Goal: Task Accomplishment & Management: Manage account settings

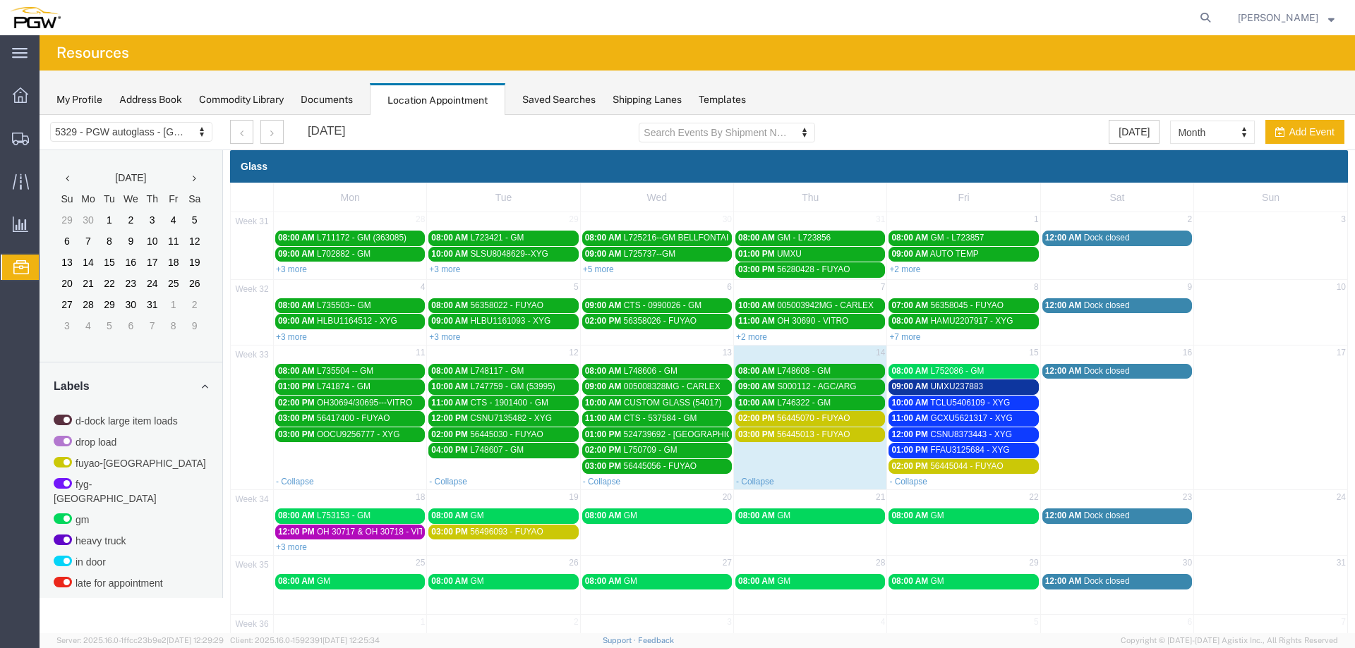
click at [817, 418] on span "56445070 - FUYAO" at bounding box center [813, 418] width 73 height 10
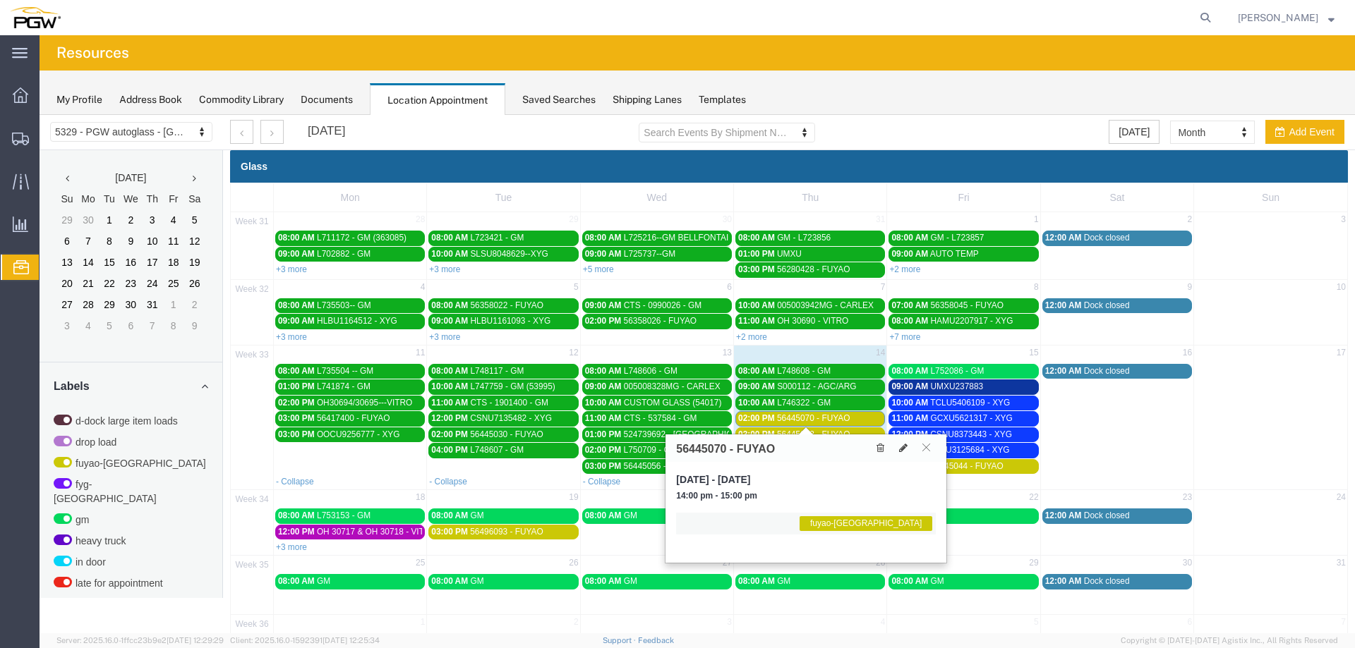
click at [816, 418] on span "56445070 - FUYAO" at bounding box center [813, 418] width 73 height 10
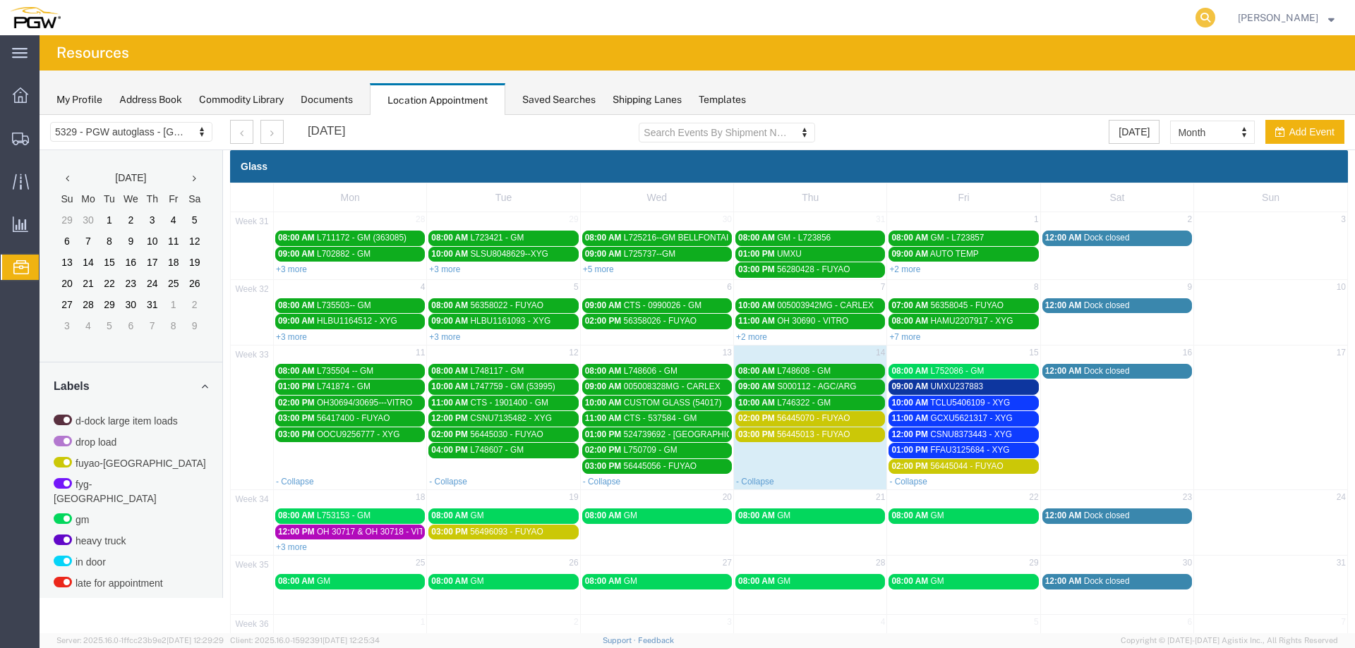
click at [1214, 18] on icon at bounding box center [1205, 18] width 20 height 20
paste input "666822"
type input "666822"
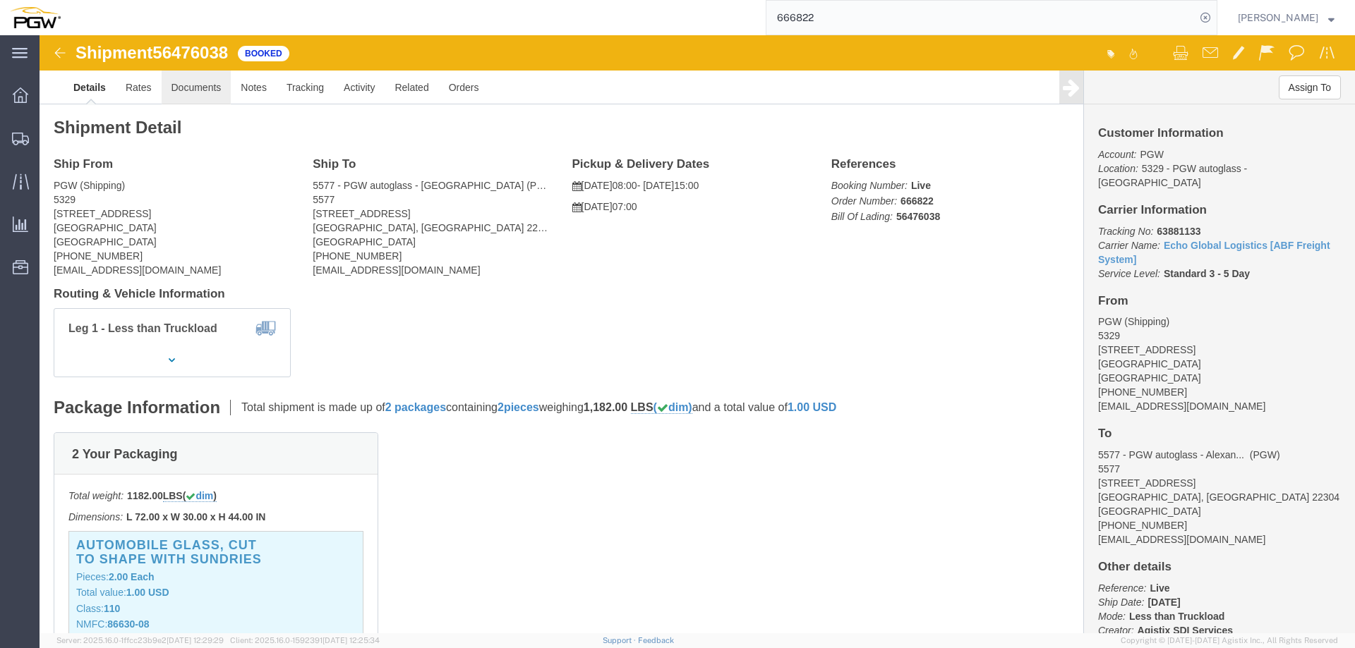
click link "Documents"
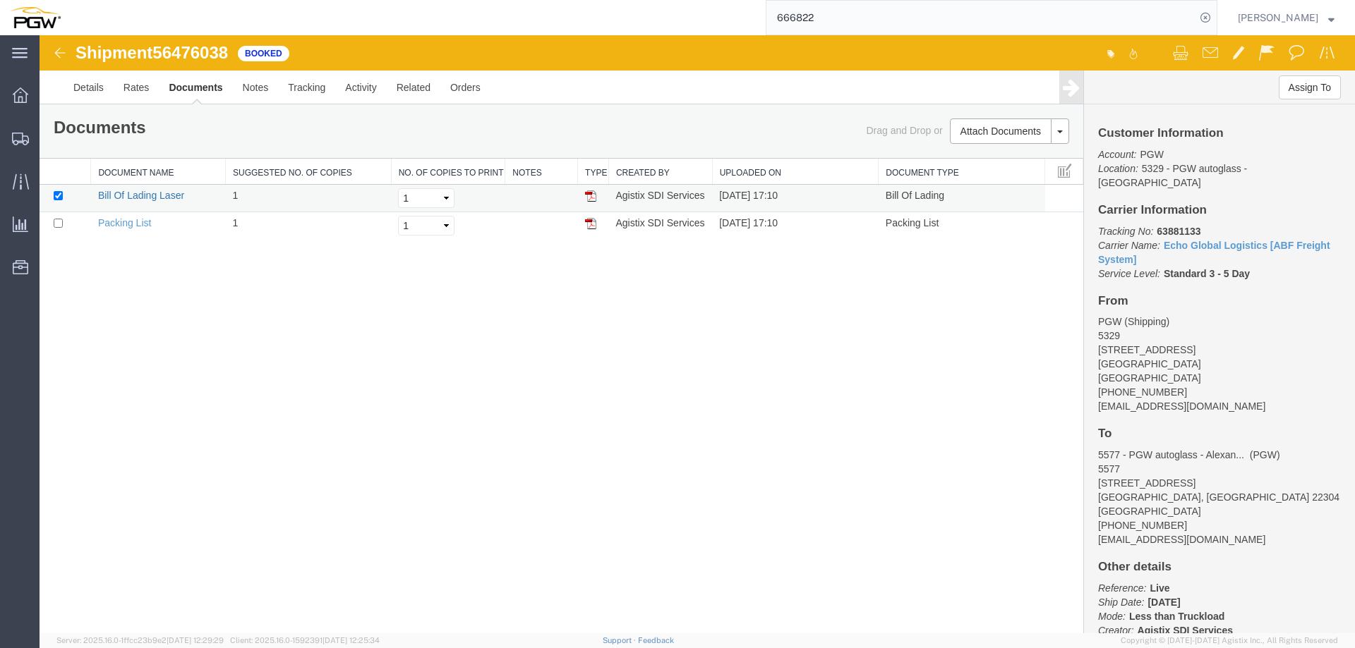
click at [131, 196] on link "Bill Of Lading Laser" at bounding box center [141, 195] width 86 height 11
click at [1215, 18] on icon at bounding box center [1205, 18] width 20 height 20
click at [79, 85] on link "Details" at bounding box center [88, 88] width 50 height 34
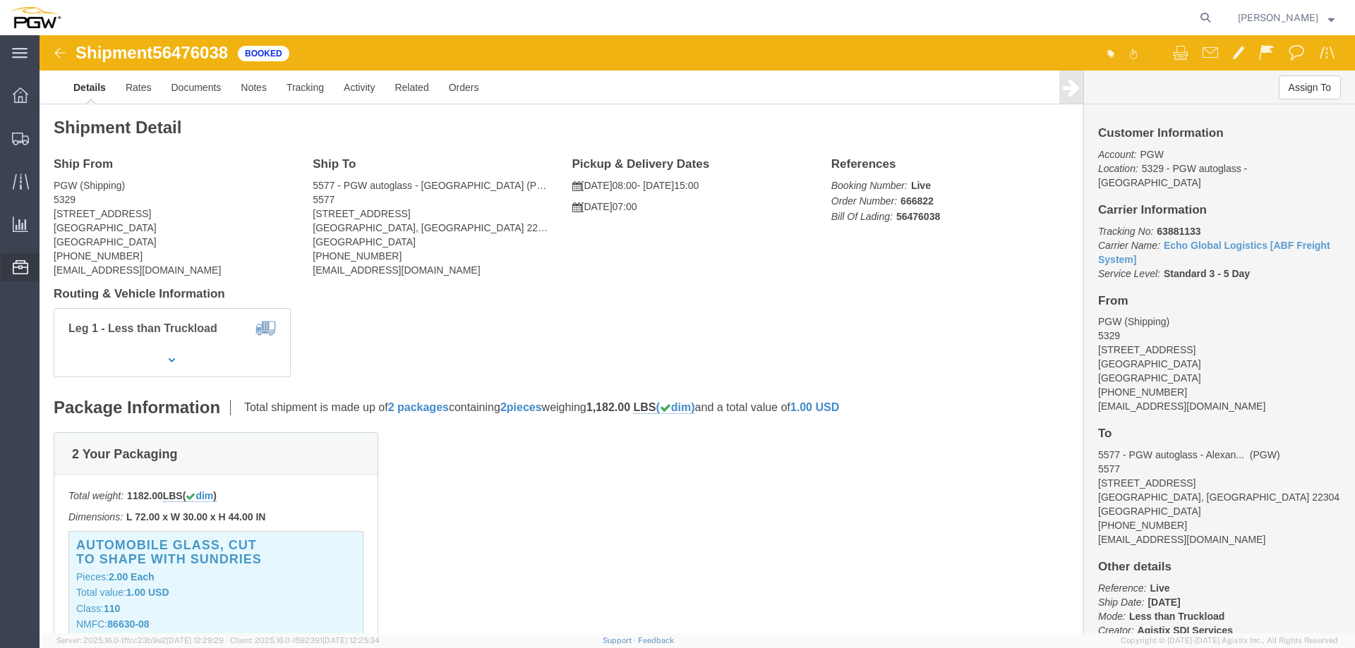
click at [0, 0] on span "Location Appointment" at bounding box center [0, 0] width 0 height 0
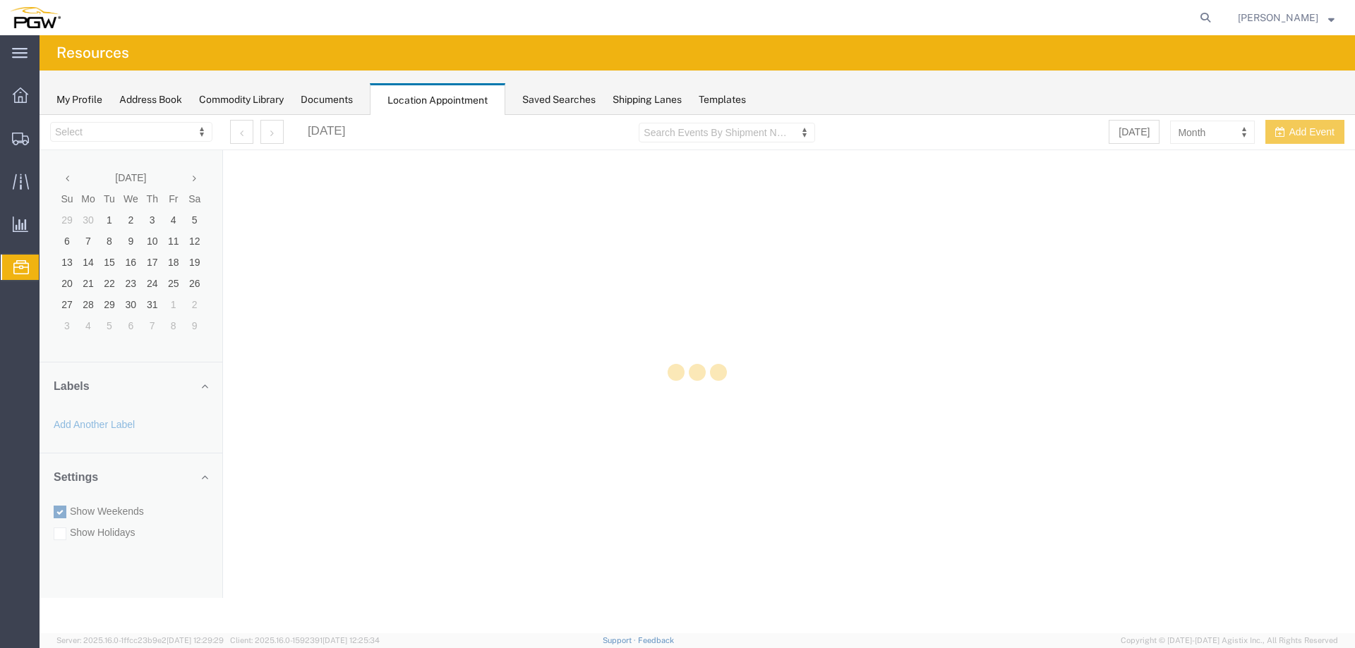
select select "28253"
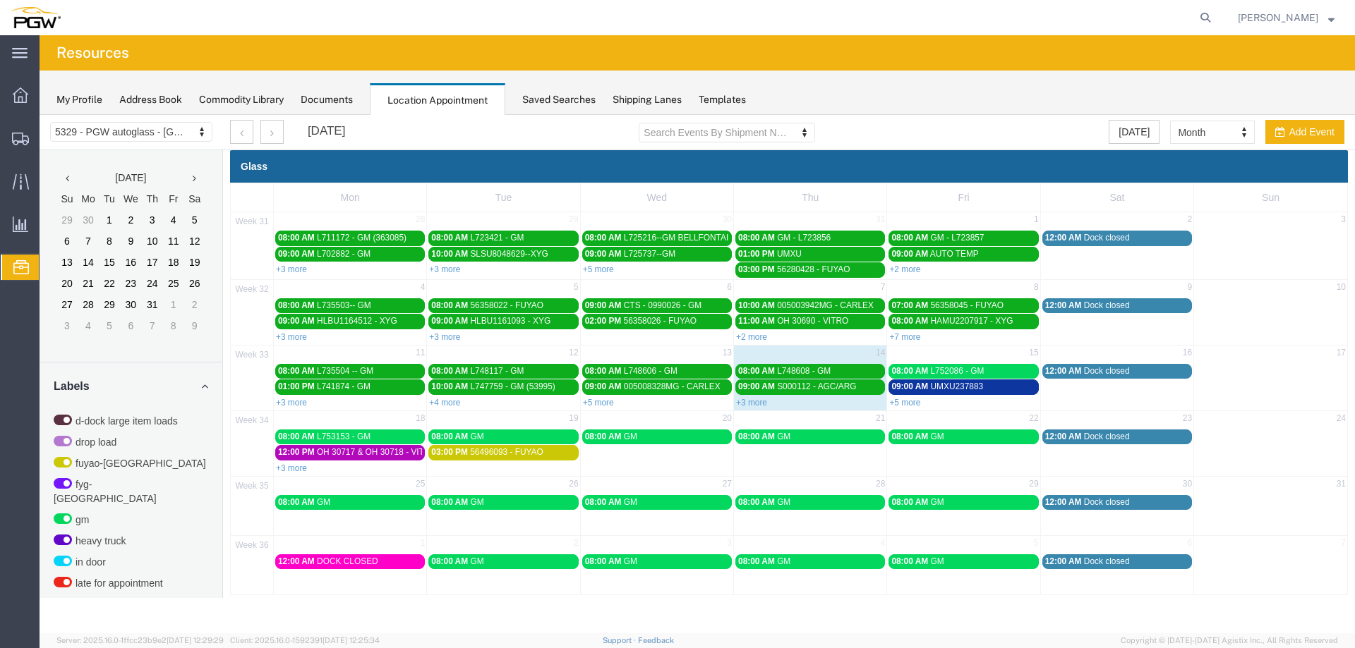
click at [905, 411] on table "34 18 19 20 21 22 23 24 08:00 AM L753153 - GM 08:00 AM GM 08:00 AM GM 08:00 AM …" at bounding box center [789, 443] width 1116 height 64
select select "1"
select select
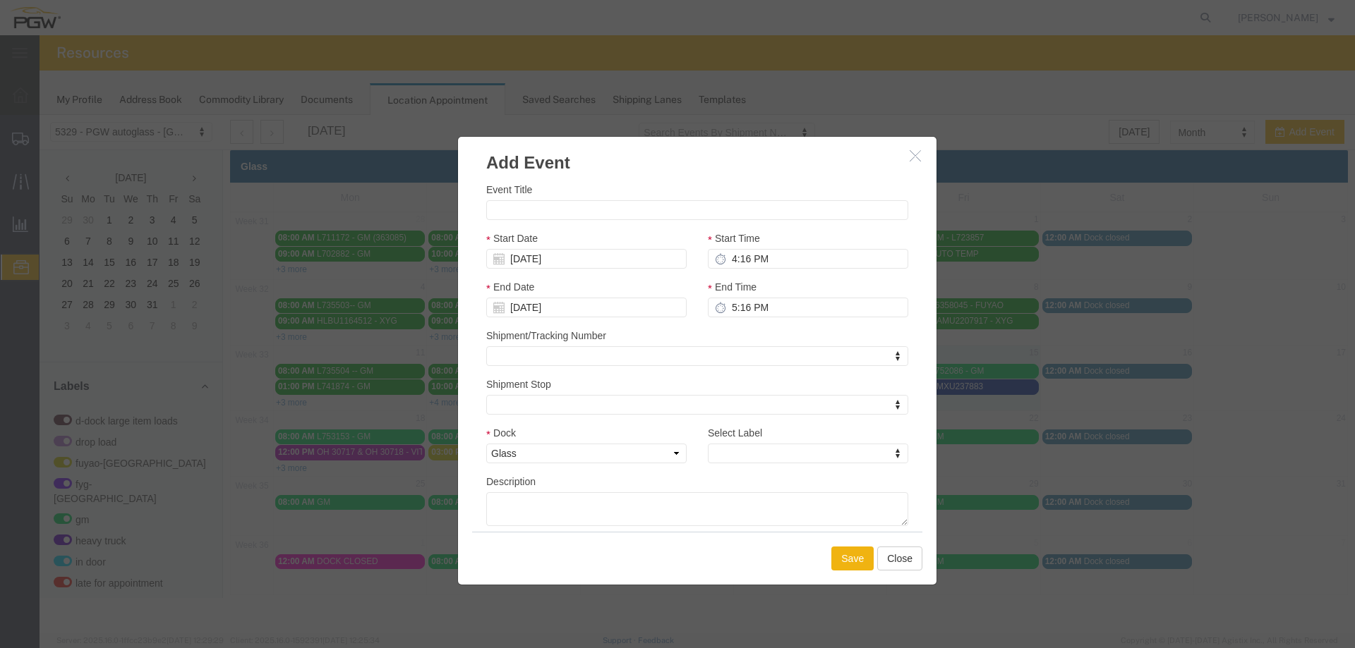
click at [917, 155] on icon "button" at bounding box center [914, 156] width 11 height 12
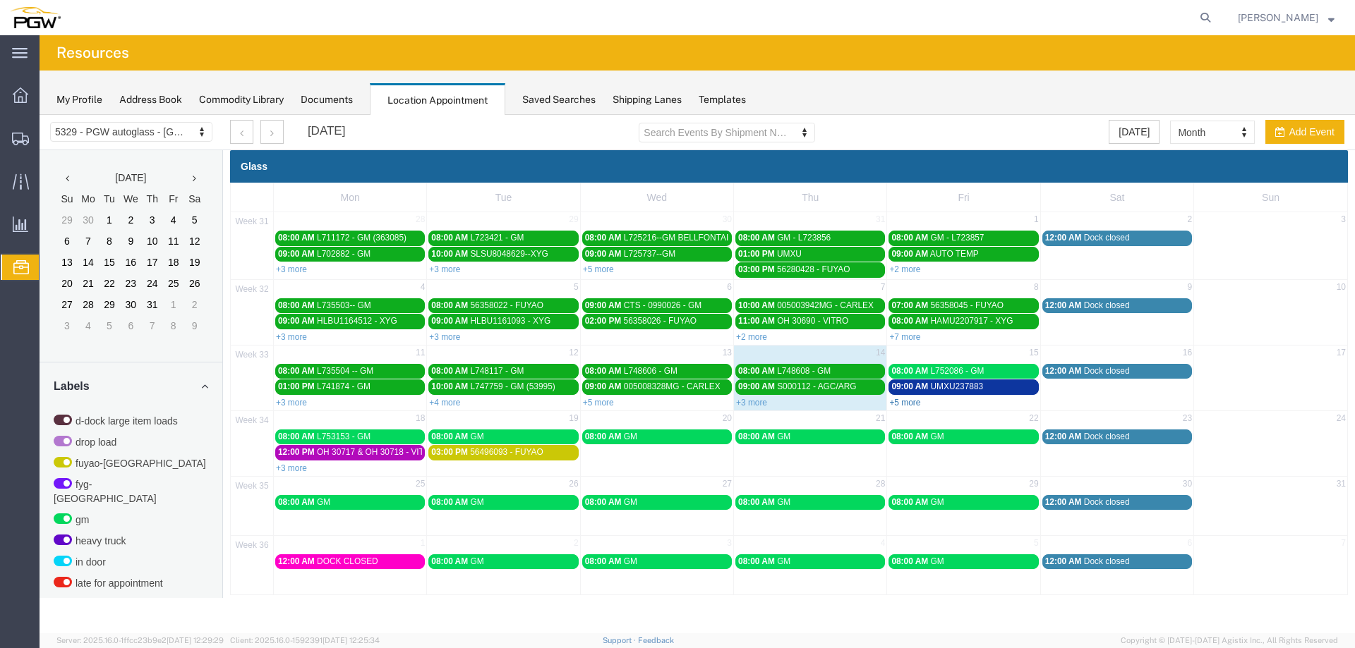
click at [911, 403] on link "+5 more" at bounding box center [904, 403] width 31 height 10
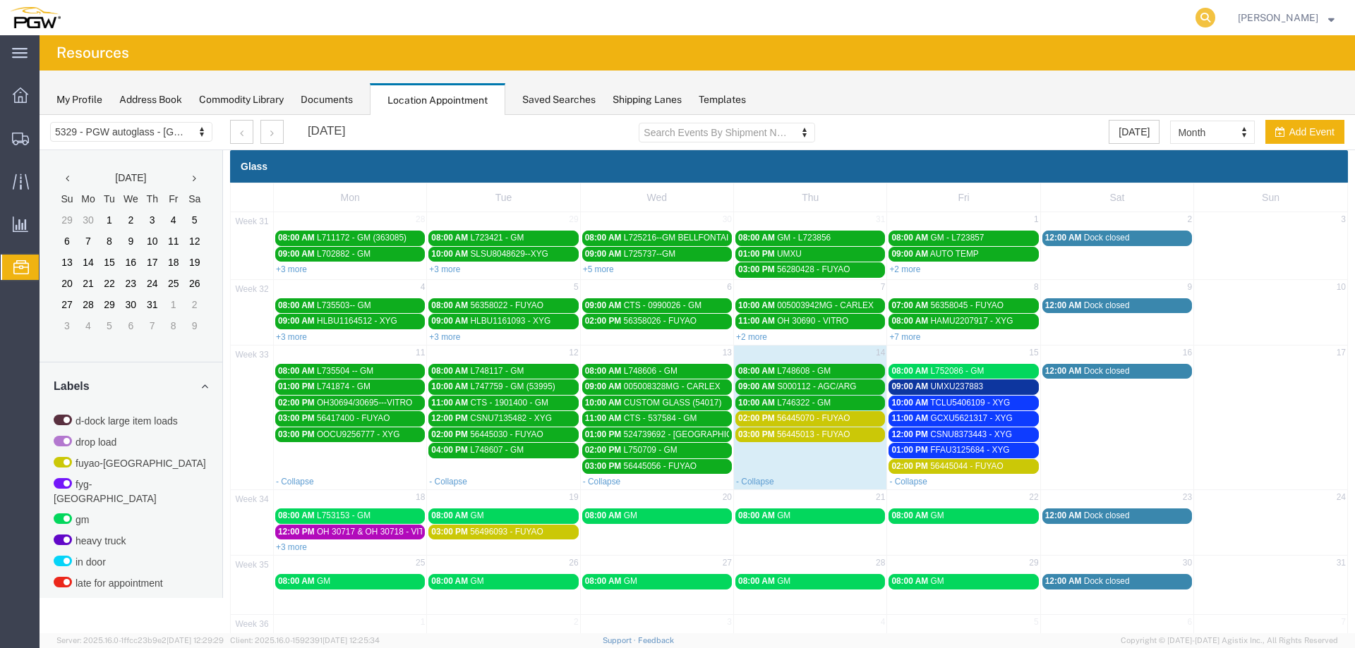
click at [1215, 24] on icon at bounding box center [1205, 18] width 20 height 20
click at [1206, 25] on form at bounding box center [992, 17] width 452 height 35
click at [1178, 28] on input "search" at bounding box center [980, 18] width 429 height 34
type input "56445070"
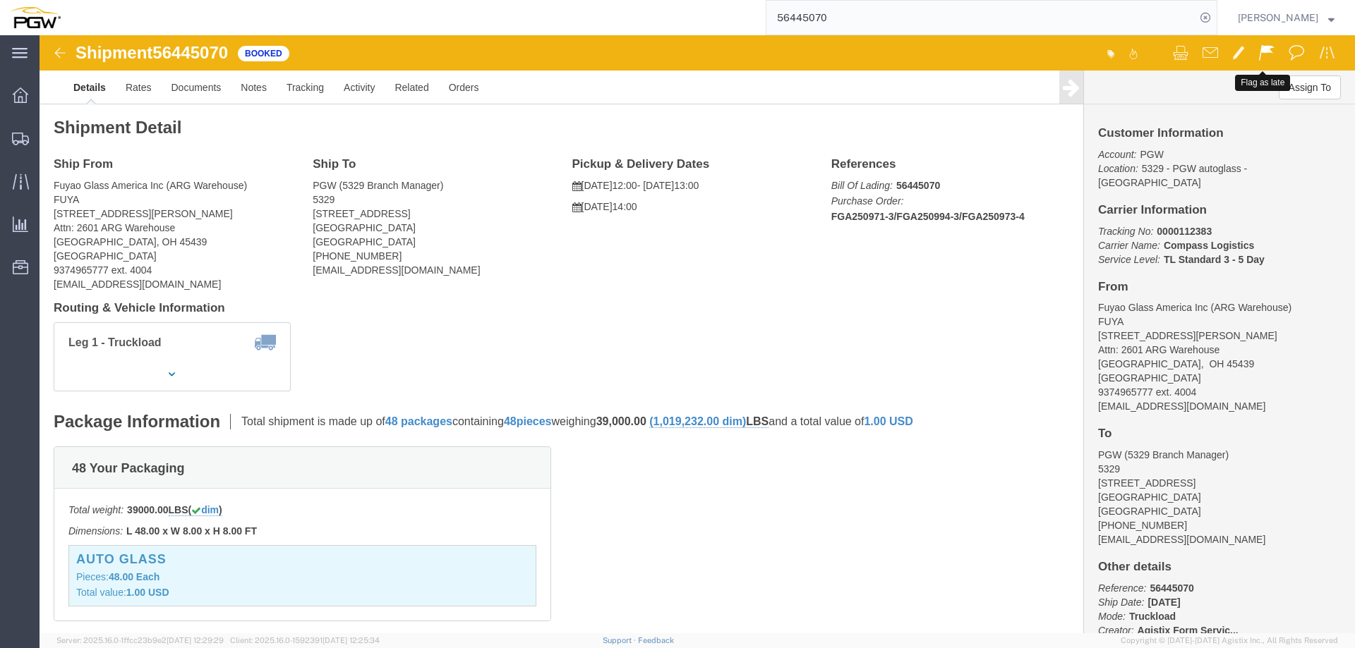
click span
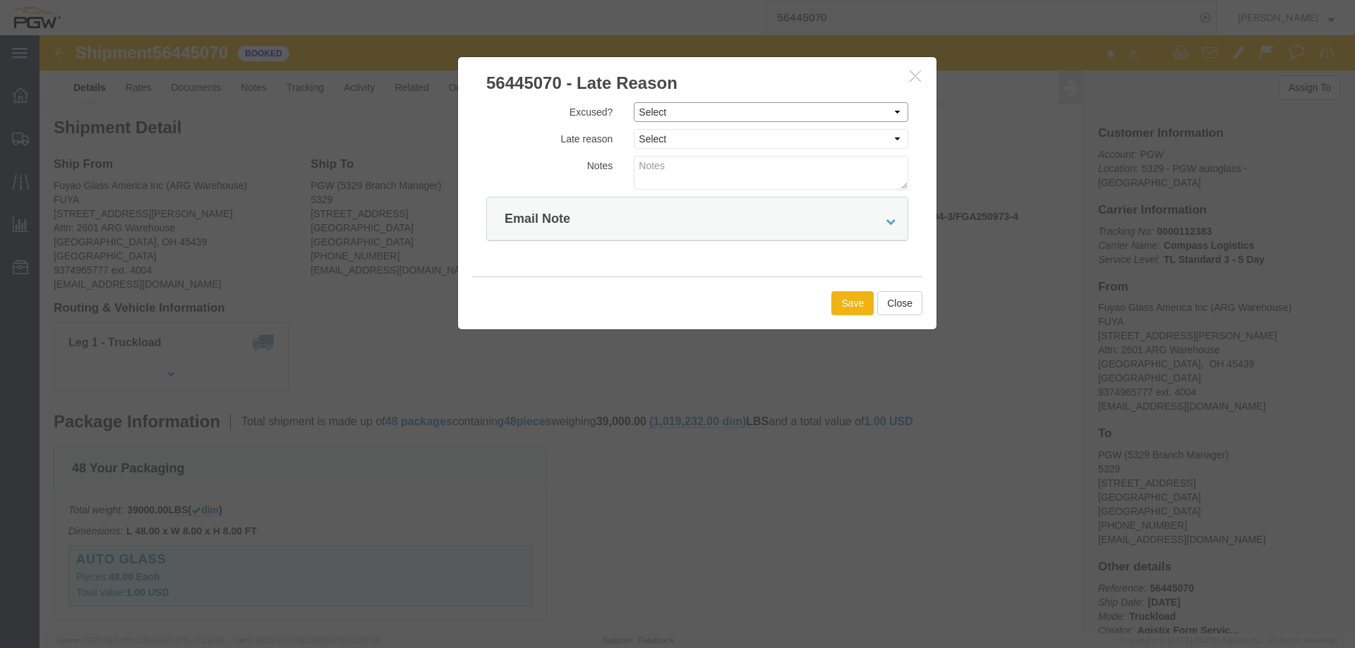
click select "Select Excused Not Excused"
select select "NOT_EXCUSED"
click select "Select Excused Not Excused"
click select "Select Bad Carrier Data Carrier Admin Error Delay Accident Driver Error Lack of…"
select select "OTHER"
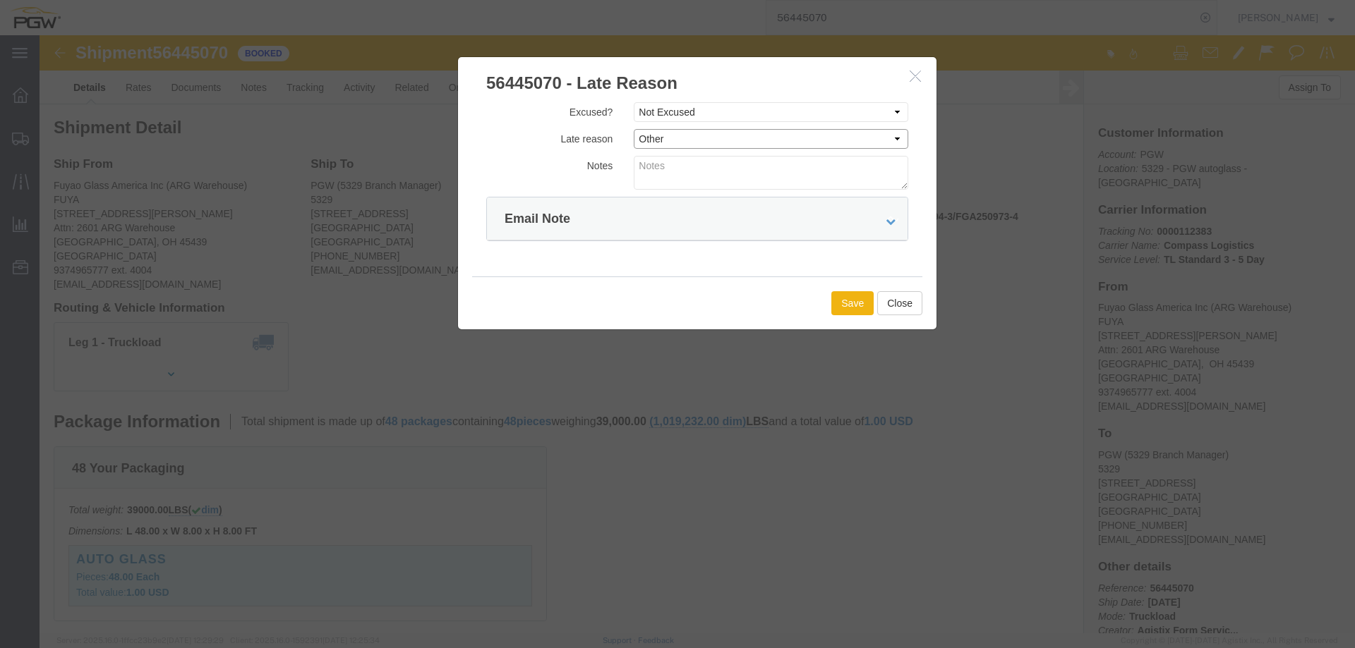
click select "Select Bad Carrier Data Carrier Admin Error Delay Accident Driver Error Lack of…"
click button "Save"
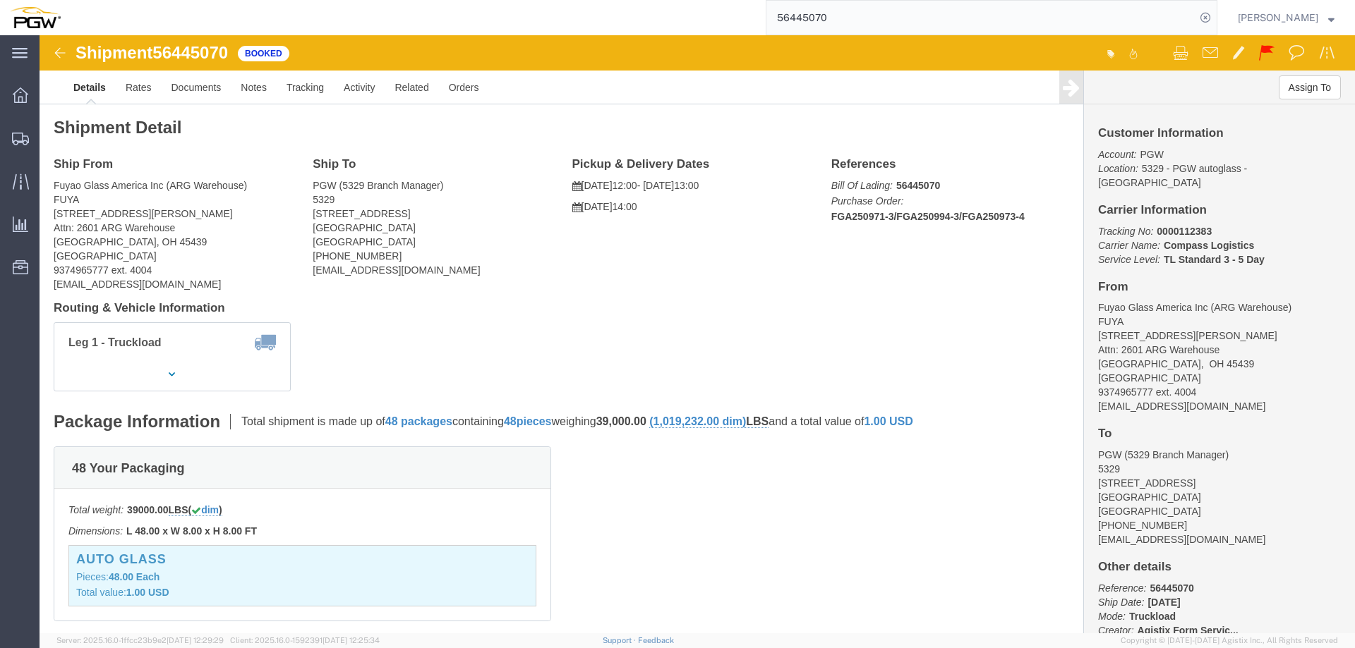
click at [847, 28] on input "56445070" at bounding box center [980, 18] width 429 height 34
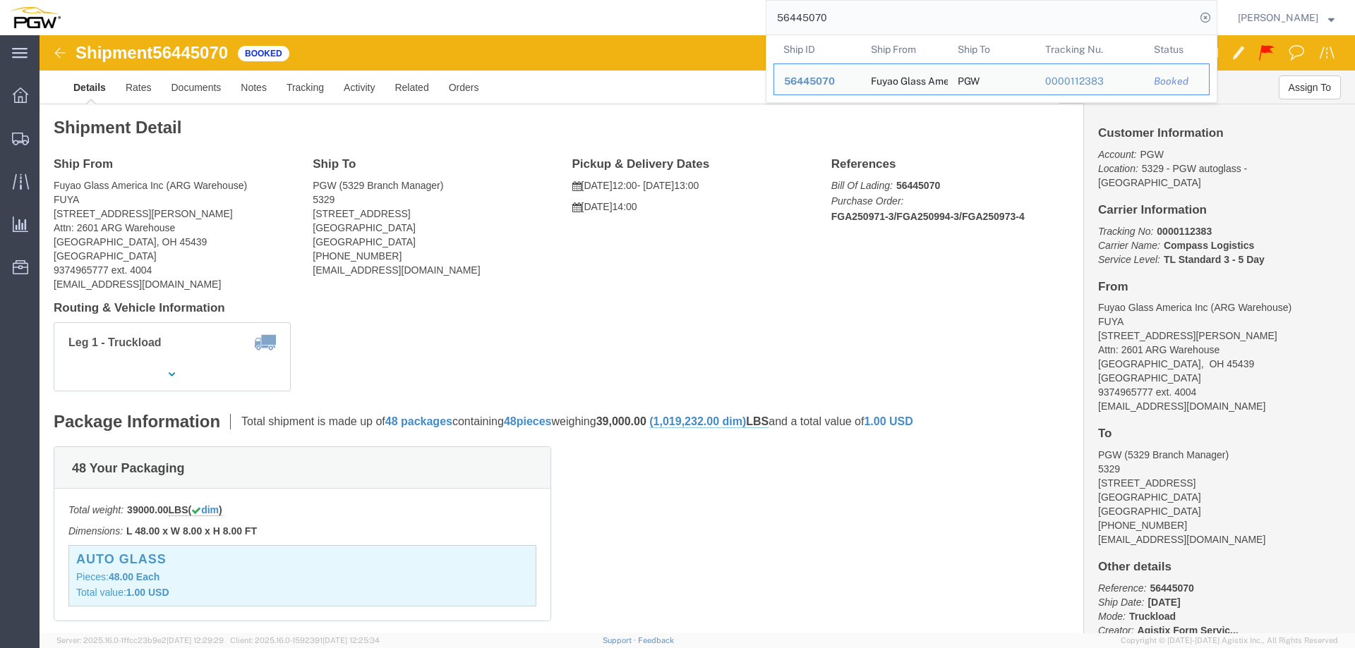
click at [847, 28] on input "56445070" at bounding box center [980, 18] width 429 height 34
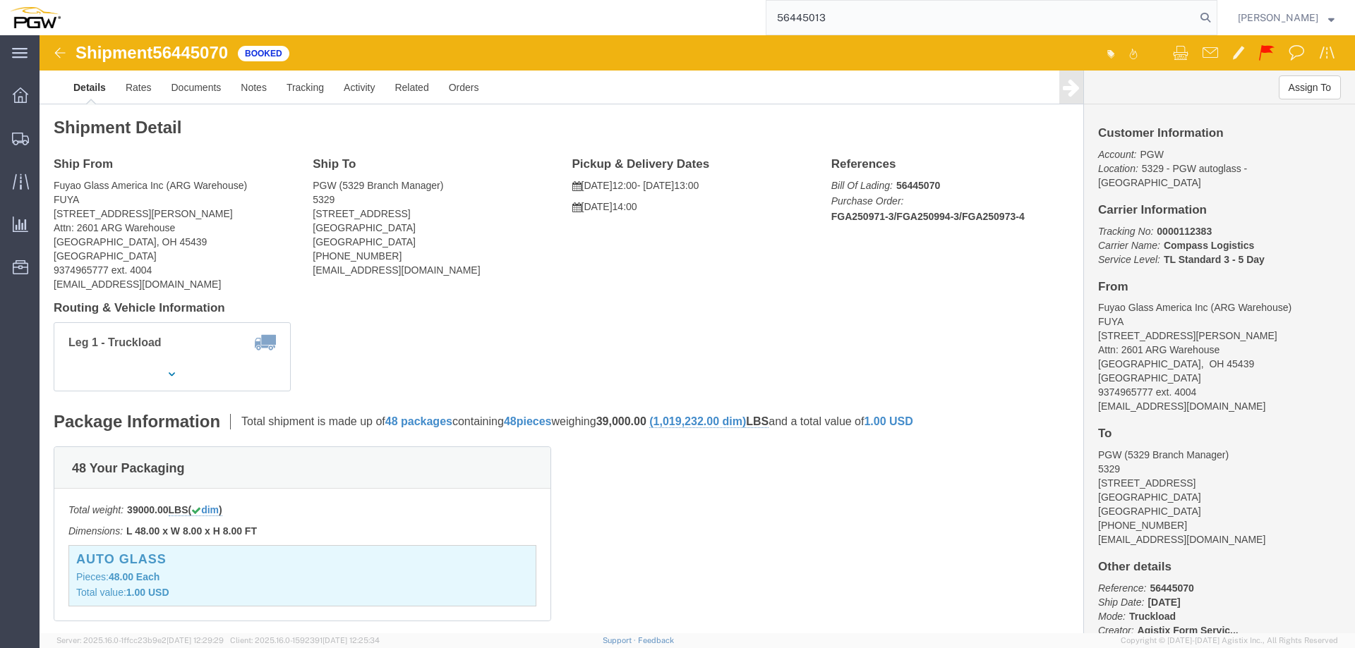
type input "56445013"
click span
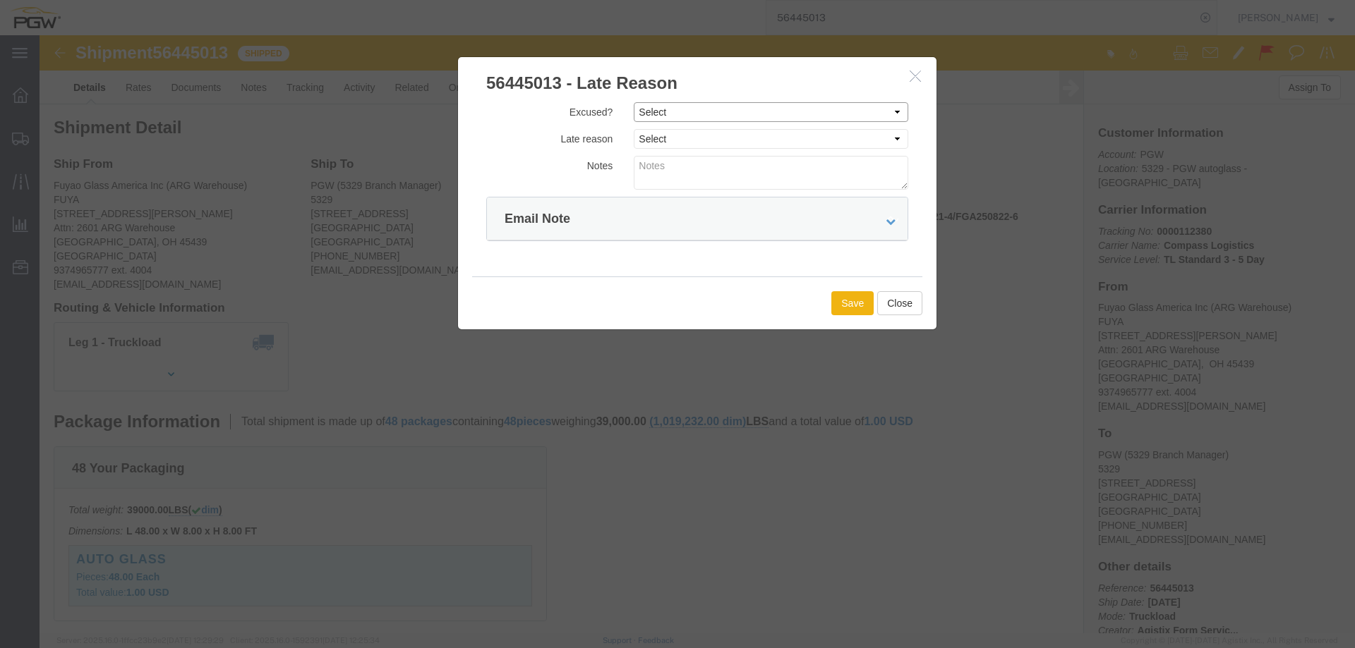
click select "Select Excused Not Excused"
select select "NOT_EXCUSED"
click select "Select Excused Not Excused"
click select "Select Bad Carrier Data Carrier Admin Error Delay Accident Driver Error Lack of…"
select select "OTHER"
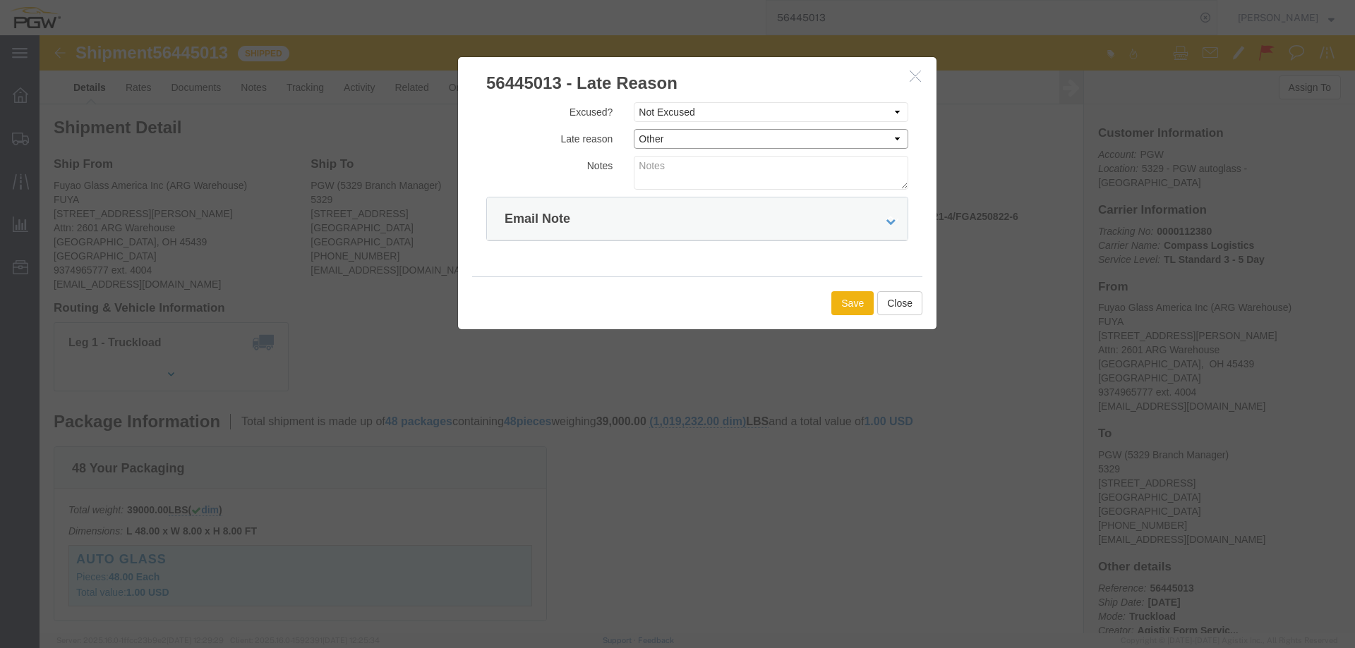
click select "Select Bad Carrier Data Carrier Admin Error Delay Accident Driver Error Lack of…"
click button "Save"
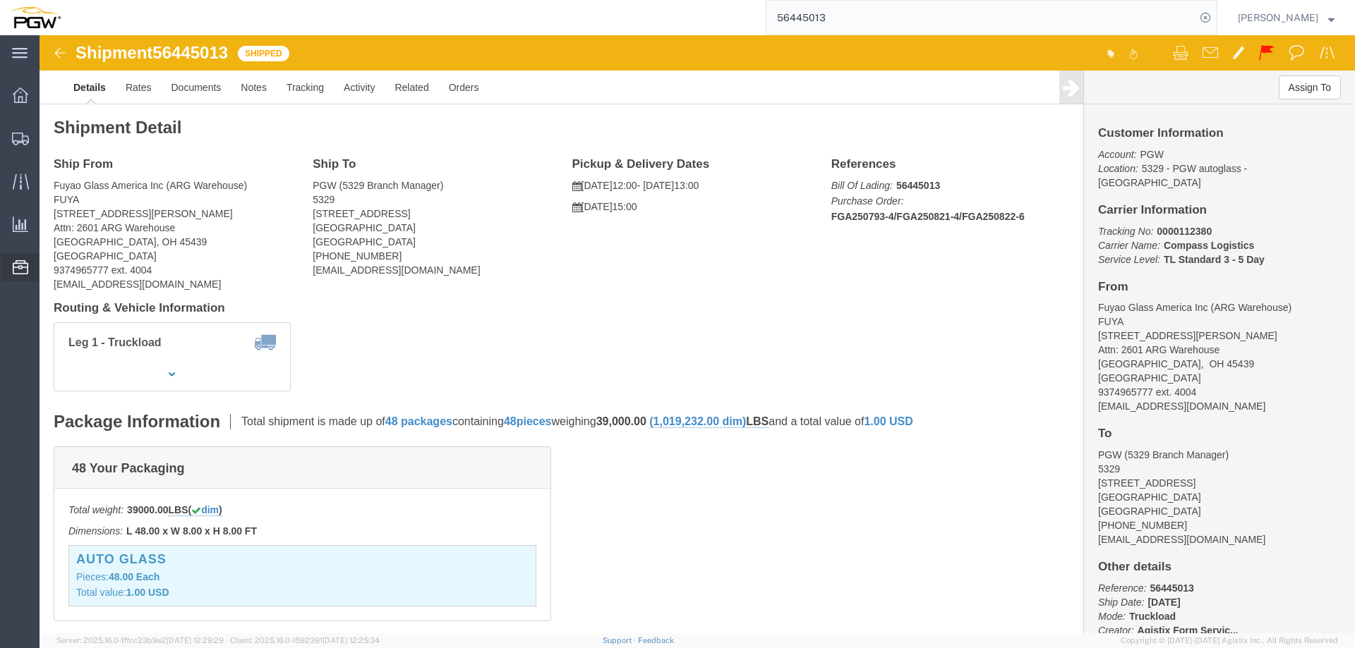
click at [0, 0] on span "Location Appointment" at bounding box center [0, 0] width 0 height 0
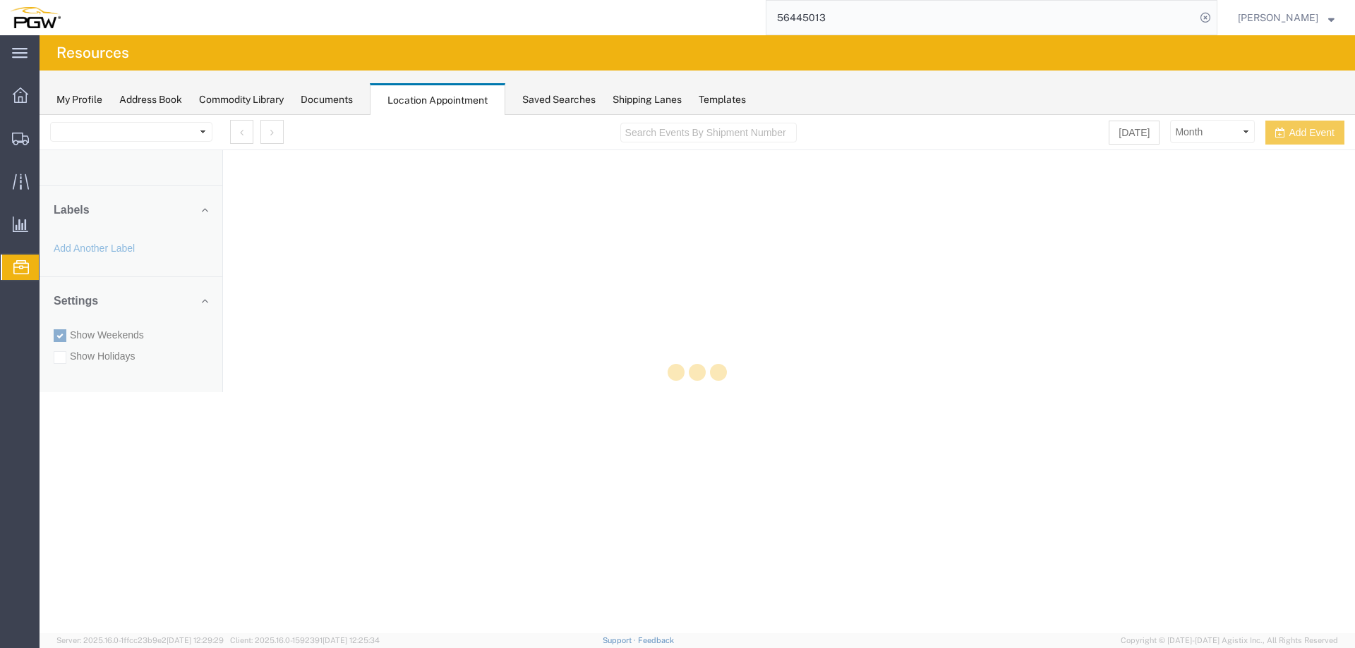
select select "28253"
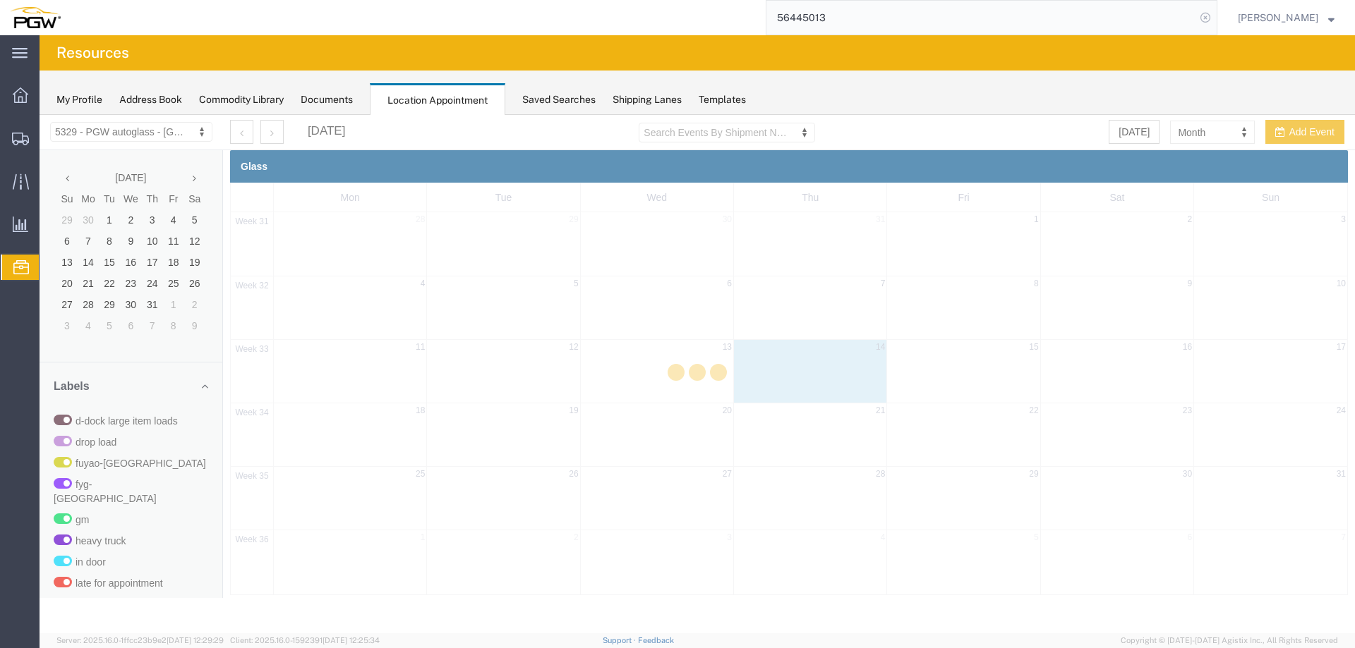
click at [1210, 20] on icon at bounding box center [1205, 18] width 20 height 20
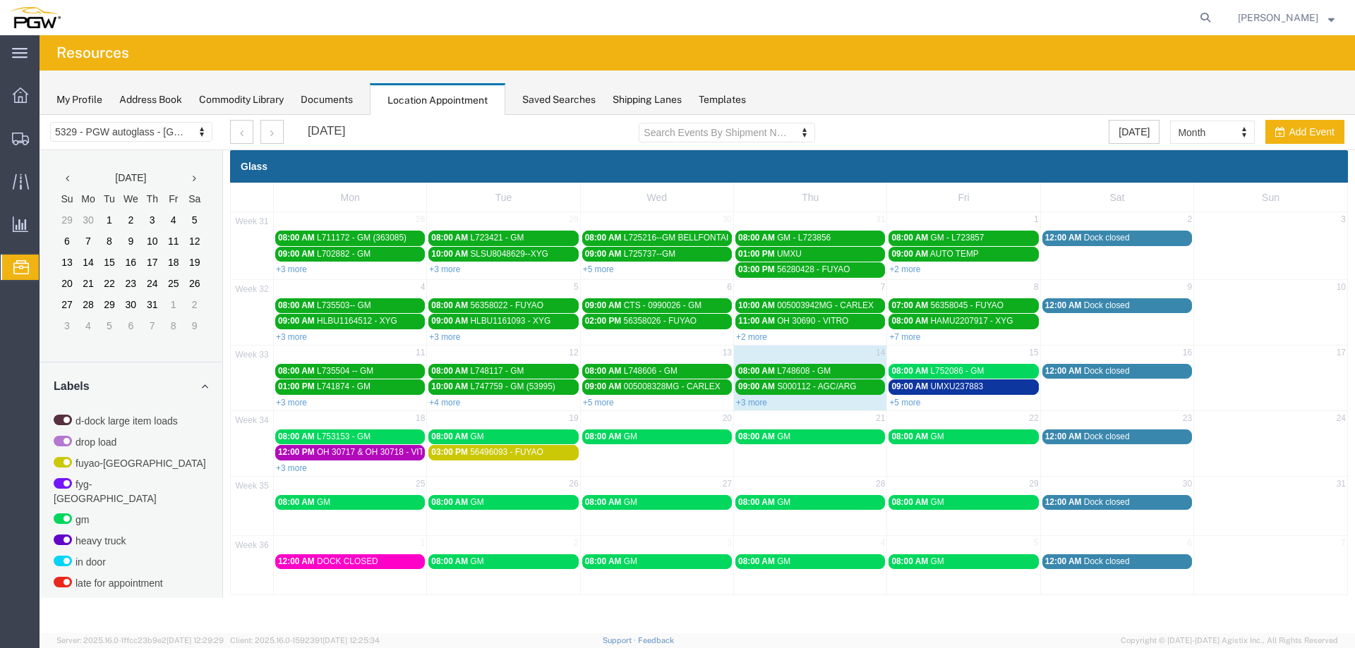
click at [901, 399] on link "+5 more" at bounding box center [904, 403] width 31 height 10
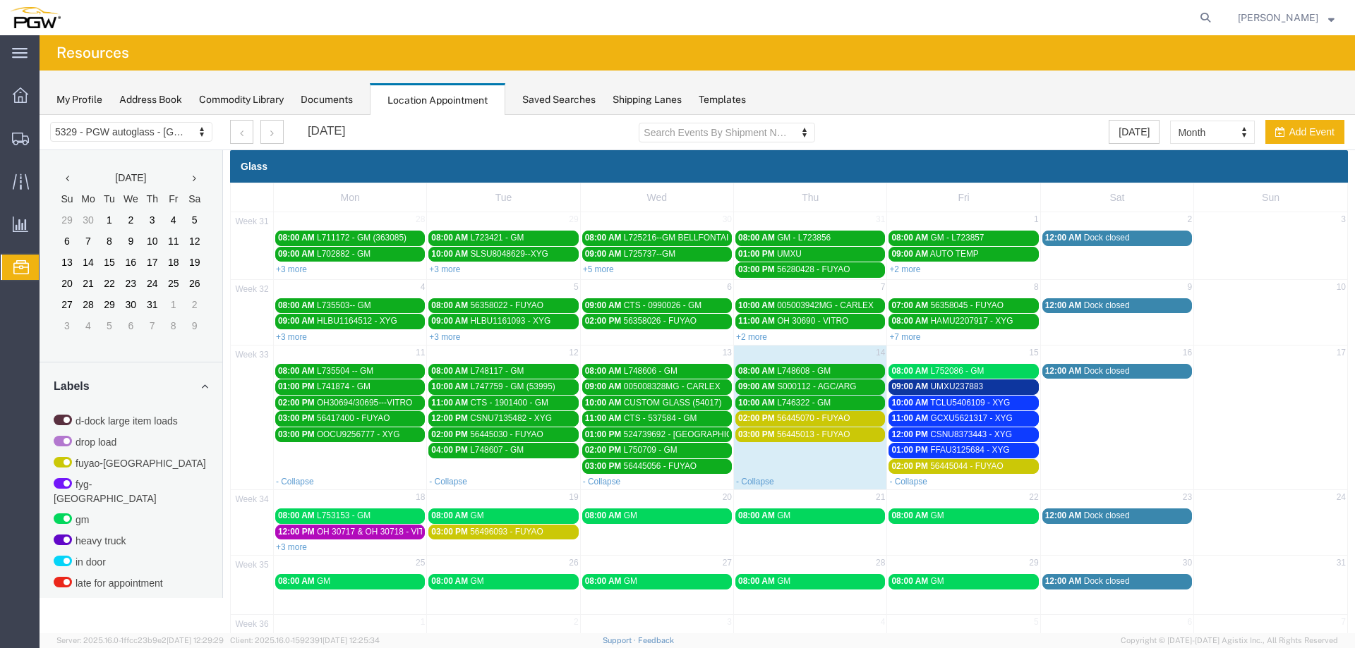
click at [839, 423] on span "56445070 - FUYAO" at bounding box center [813, 418] width 73 height 10
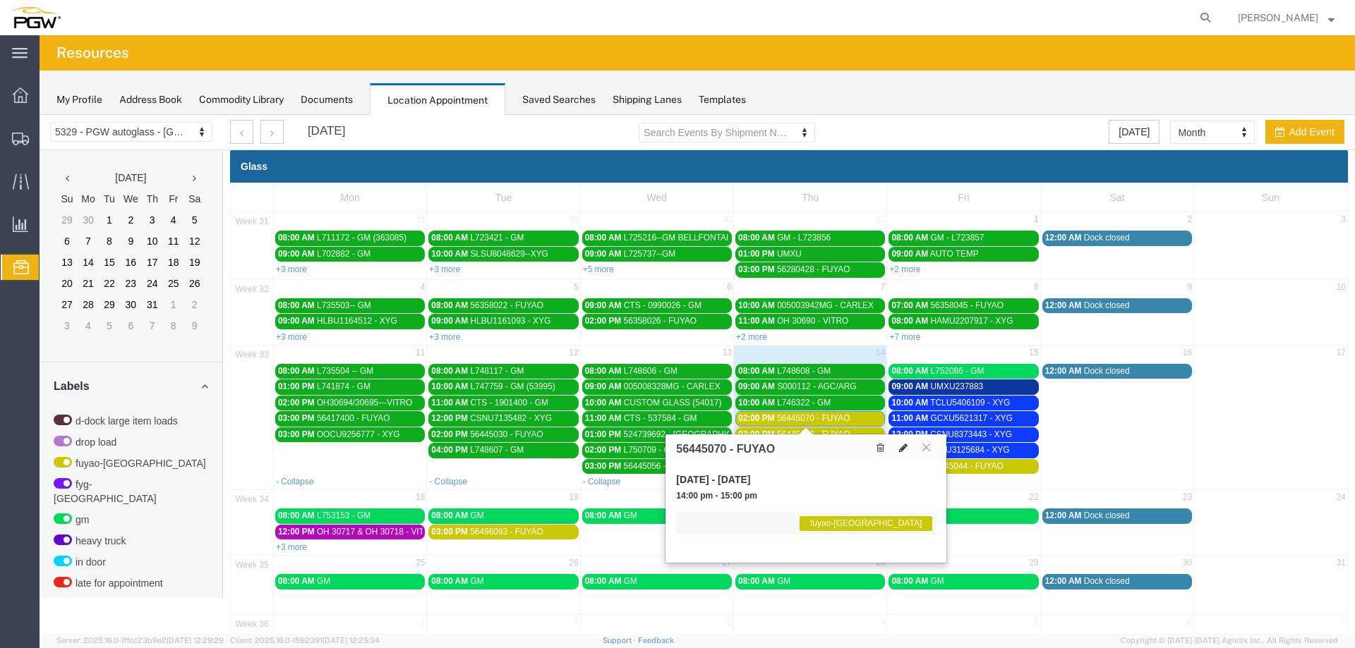
click at [899, 449] on icon at bounding box center [903, 448] width 8 height 10
select select "1"
select select "12921"
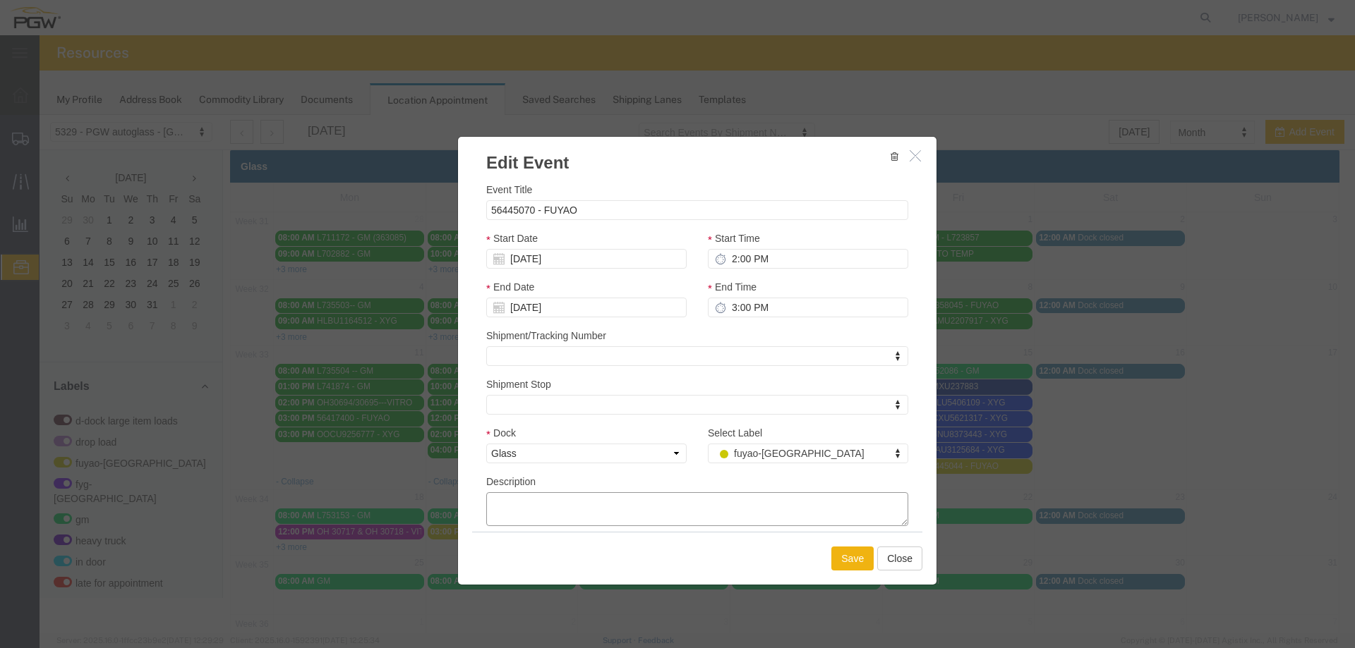
click at [687, 504] on textarea "Description" at bounding box center [697, 509] width 422 height 34
click at [504, 497] on textarea "DELY BY [PERSON_NAME]" at bounding box center [697, 509] width 422 height 34
type textarea "DELAY BY [PERSON_NAME]"
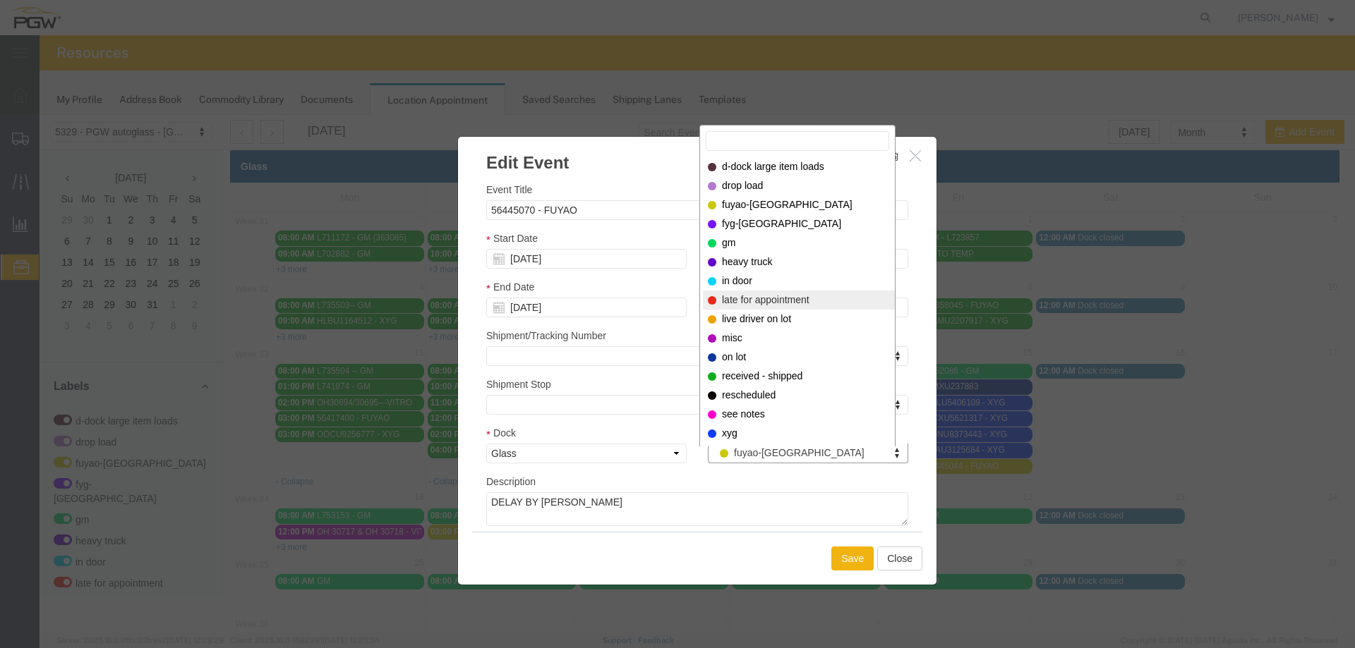
select select "260"
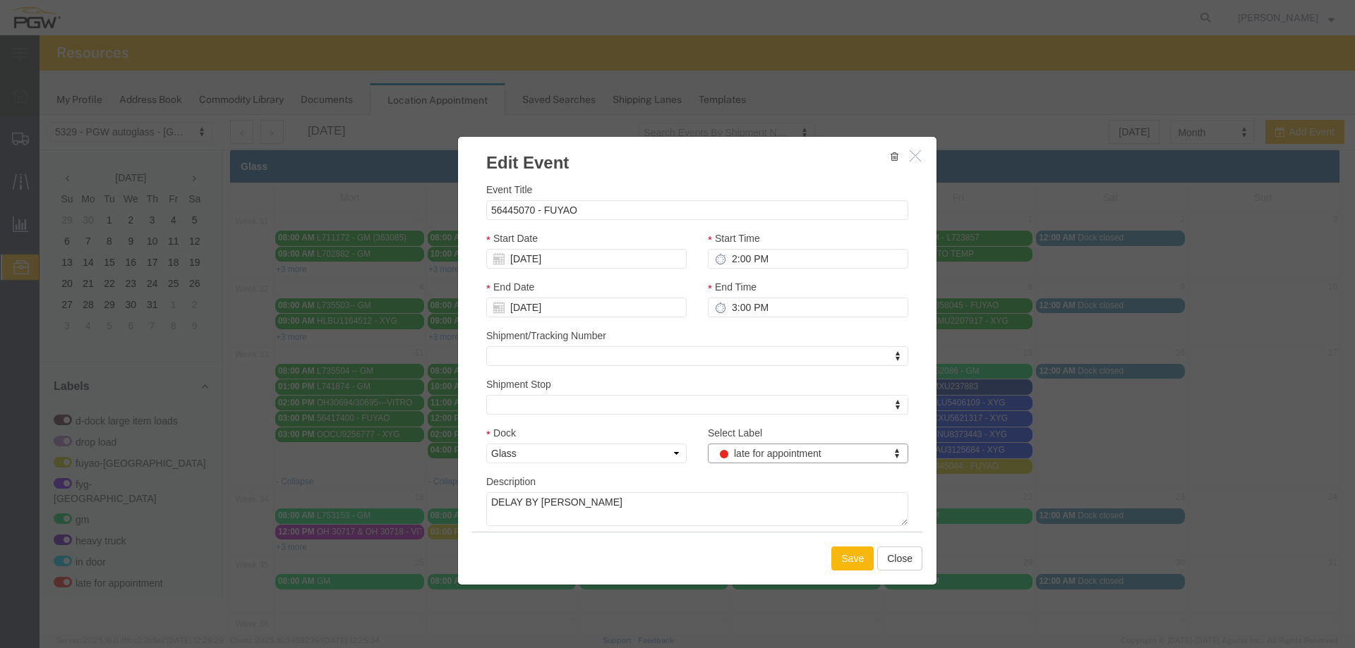
click at [840, 556] on button "Save" at bounding box center [852, 559] width 42 height 24
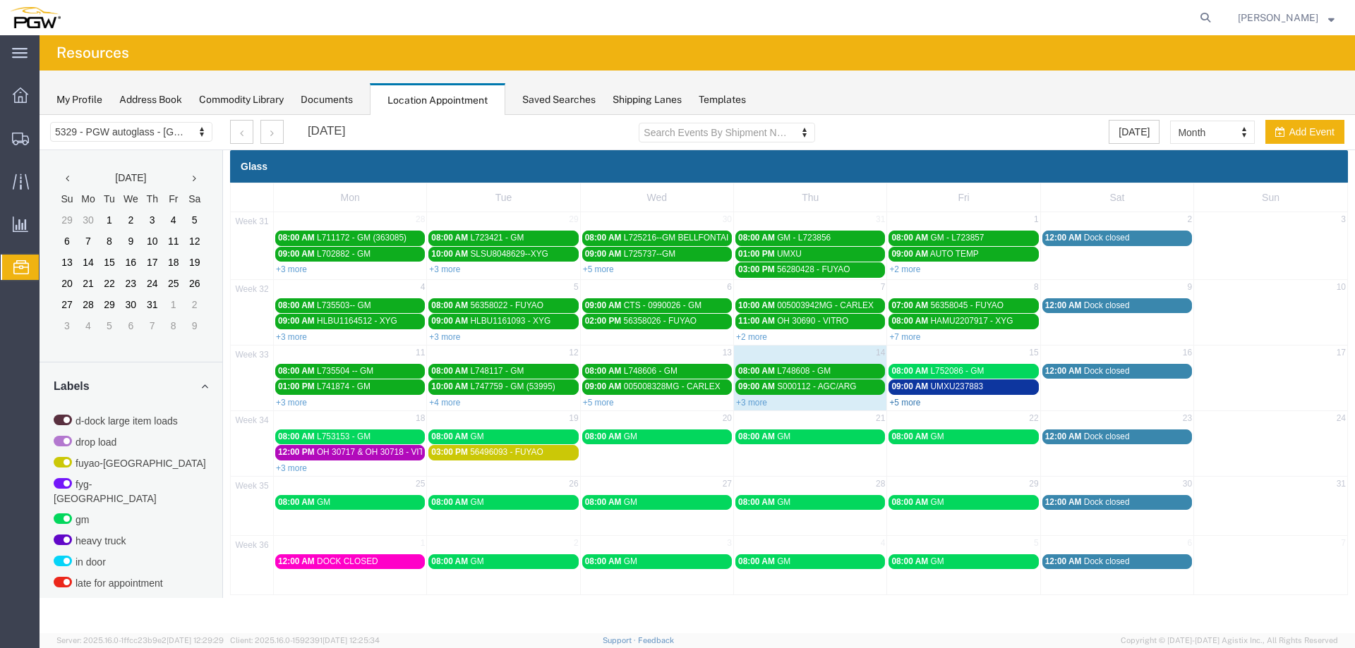
click at [896, 400] on link "+5 more" at bounding box center [904, 403] width 31 height 10
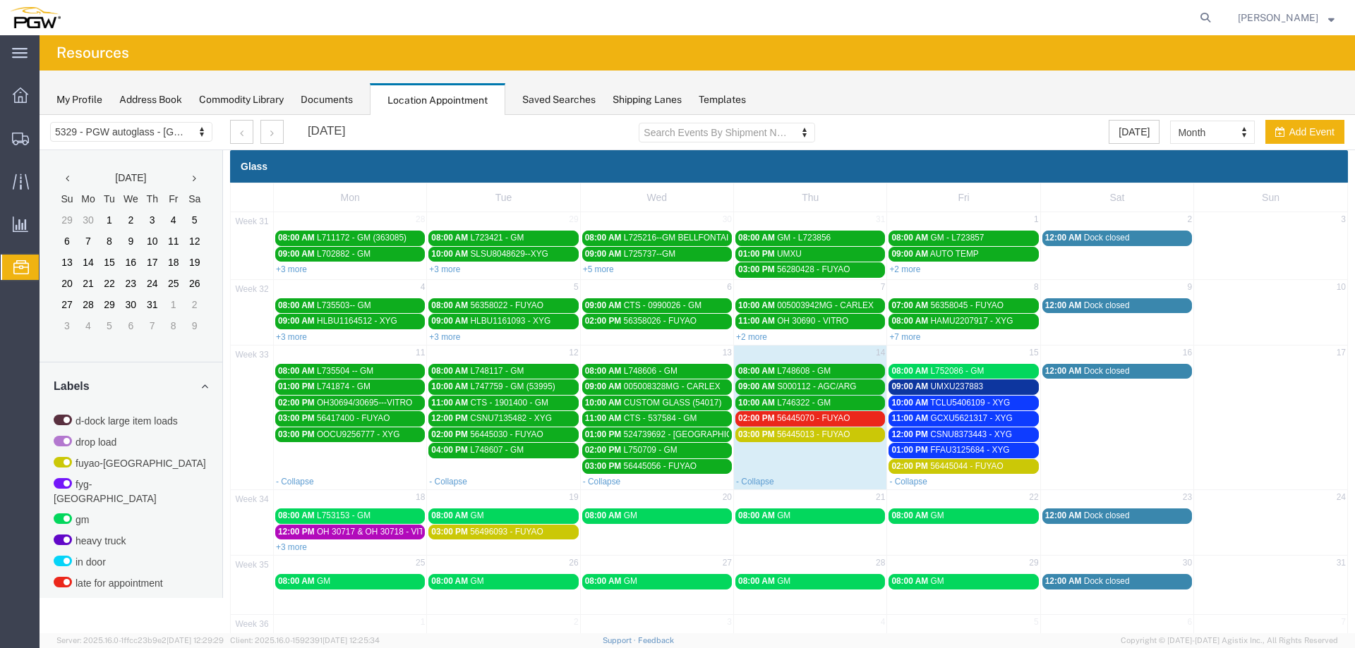
click at [826, 433] on span "56445013 - FUYAO" at bounding box center [813, 435] width 73 height 10
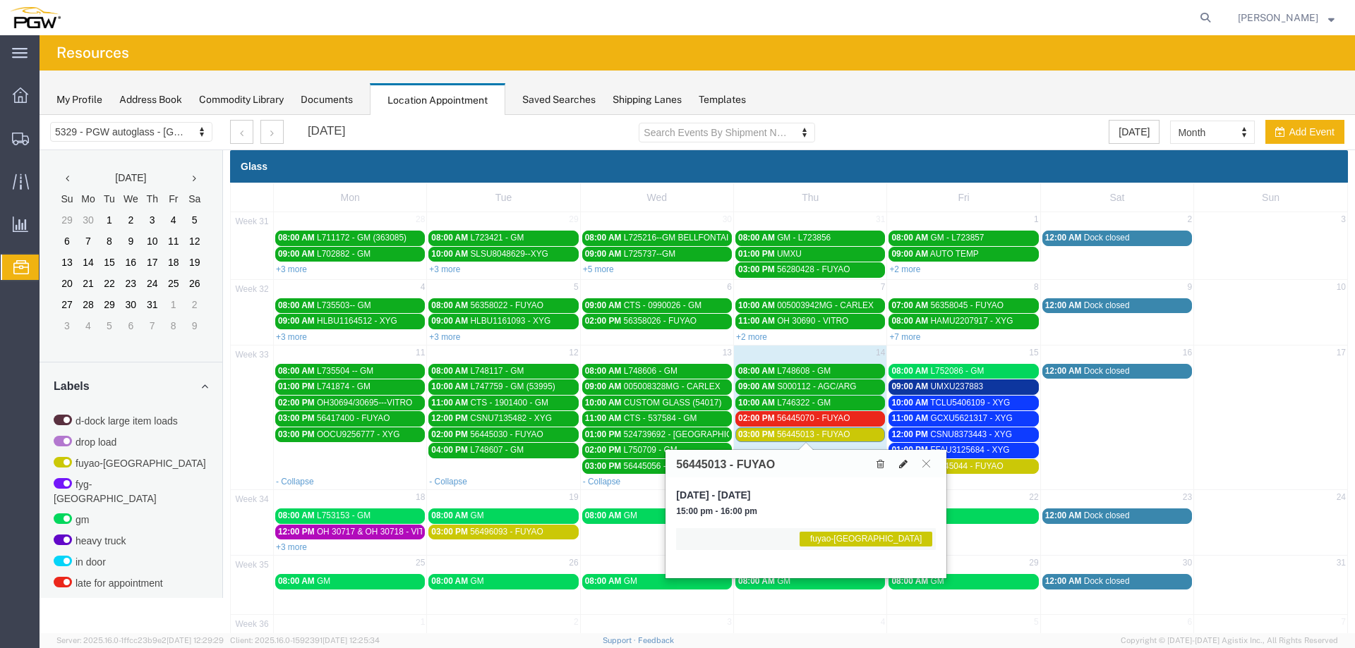
click at [907, 468] on icon at bounding box center [903, 464] width 8 height 10
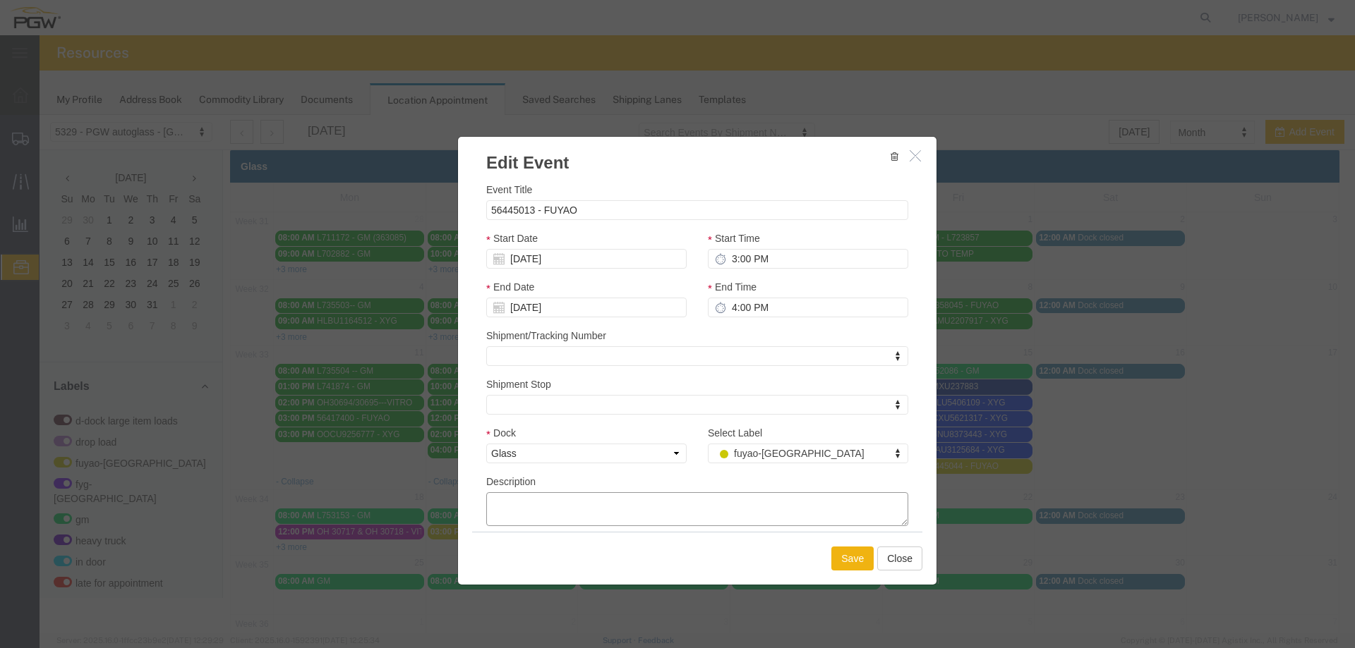
click at [598, 499] on textarea "Description" at bounding box center [697, 509] width 422 height 34
type textarea "DELAY BY [PERSON_NAME]"
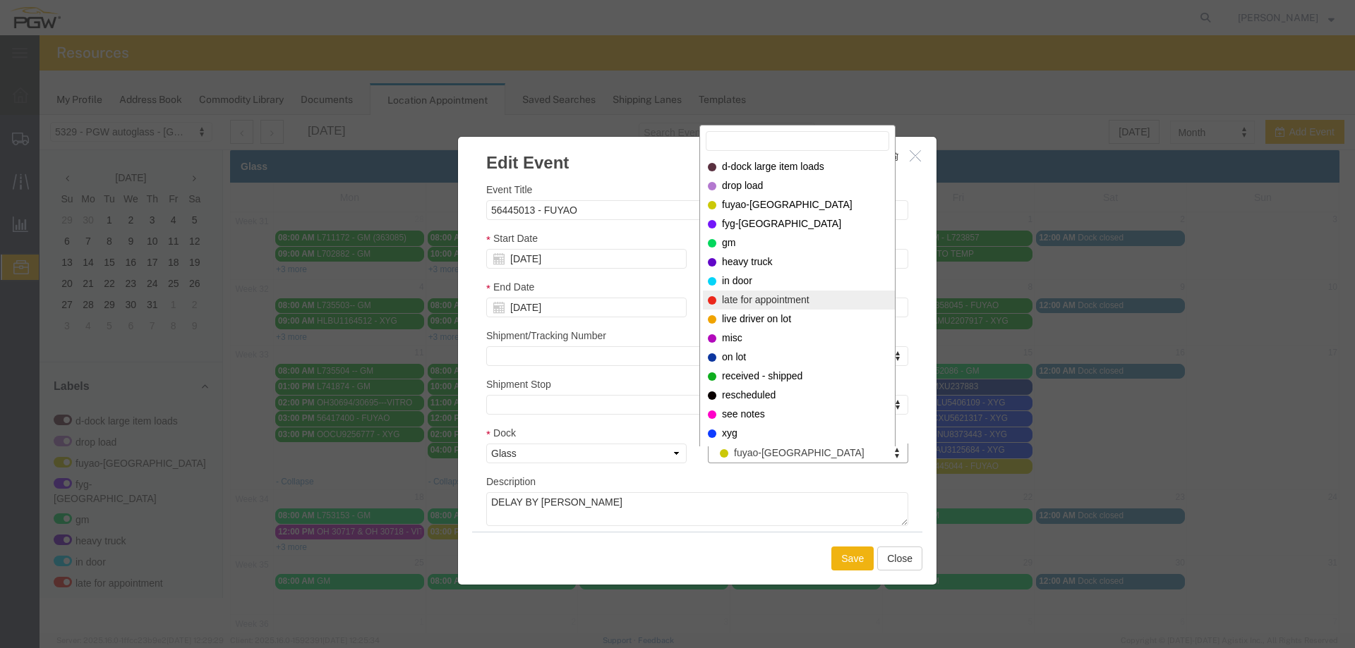
select select "260"
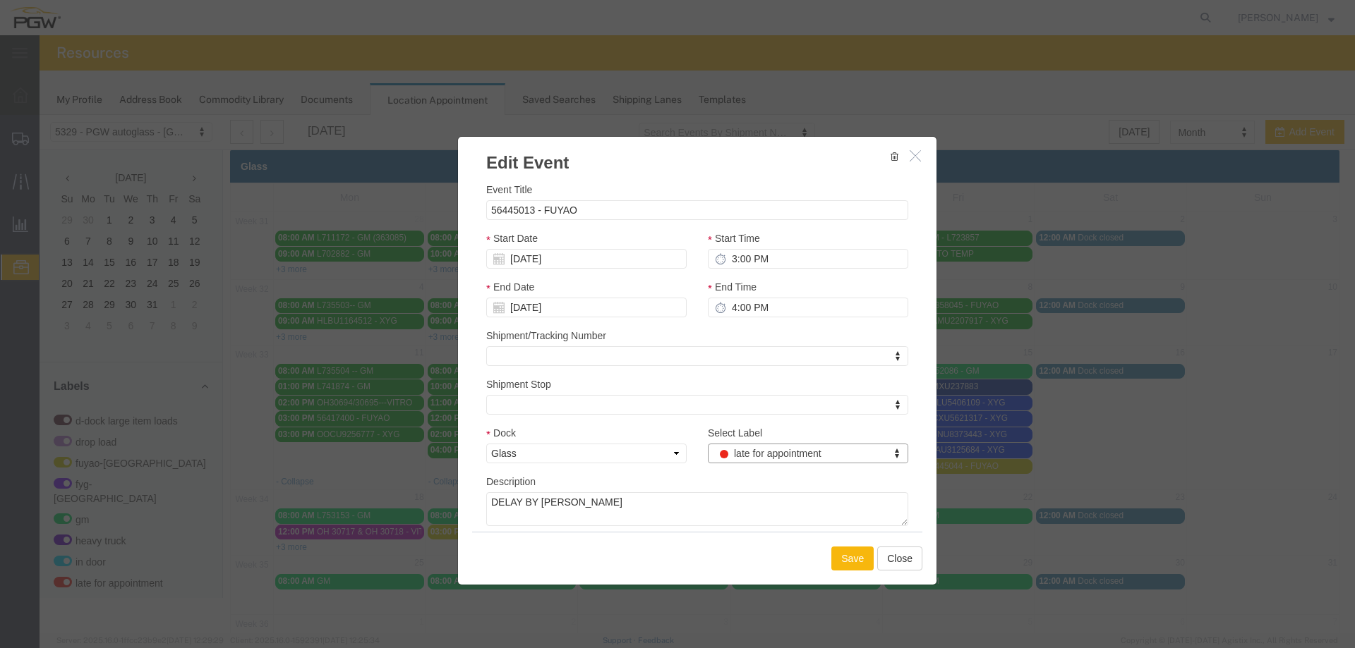
click at [854, 567] on button "Save" at bounding box center [852, 559] width 42 height 24
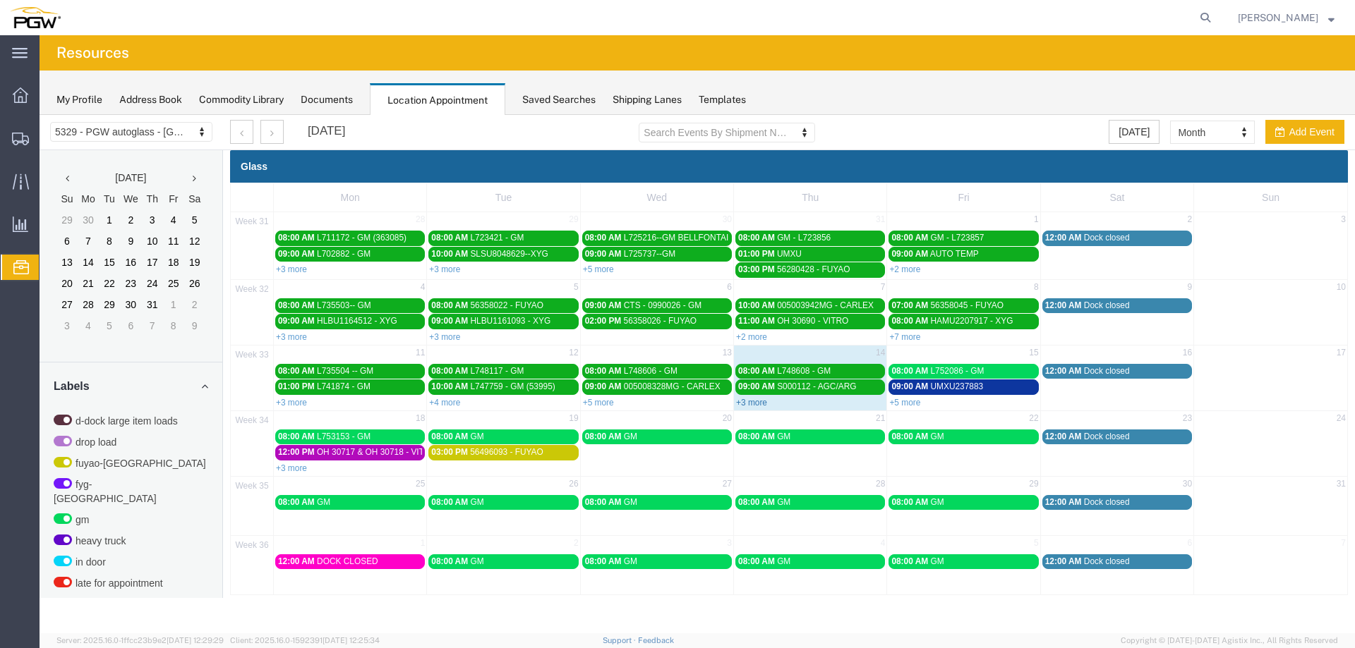
click at [744, 404] on link "+3 more" at bounding box center [751, 403] width 31 height 10
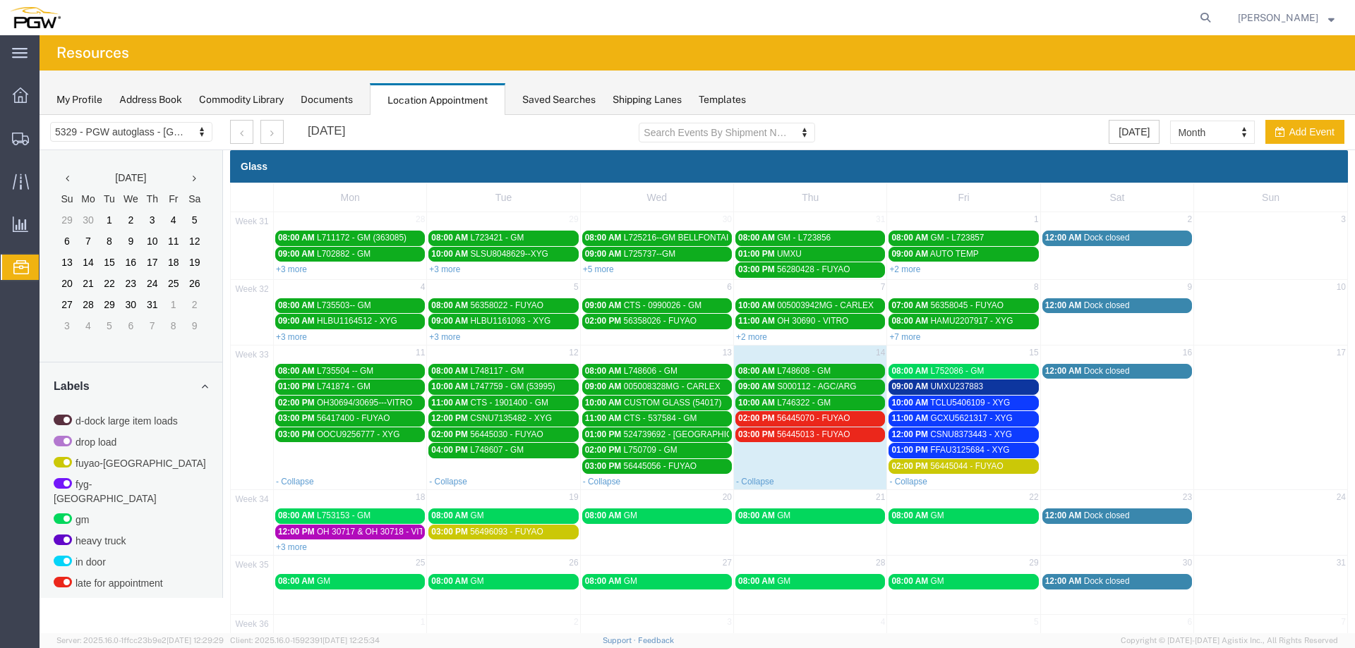
click at [983, 385] on div "09:00 AM UMXU237883" at bounding box center [963, 387] width 144 height 11
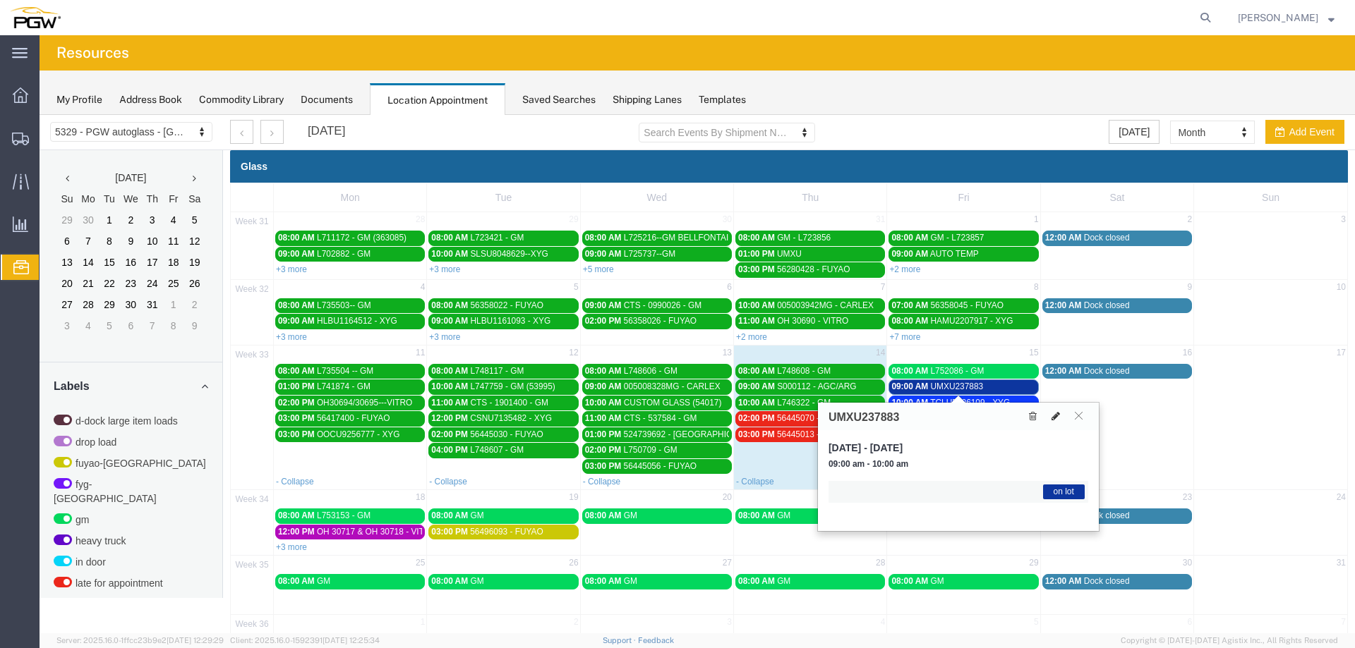
click at [1056, 418] on icon at bounding box center [1055, 416] width 8 height 10
select select "1"
select select "300"
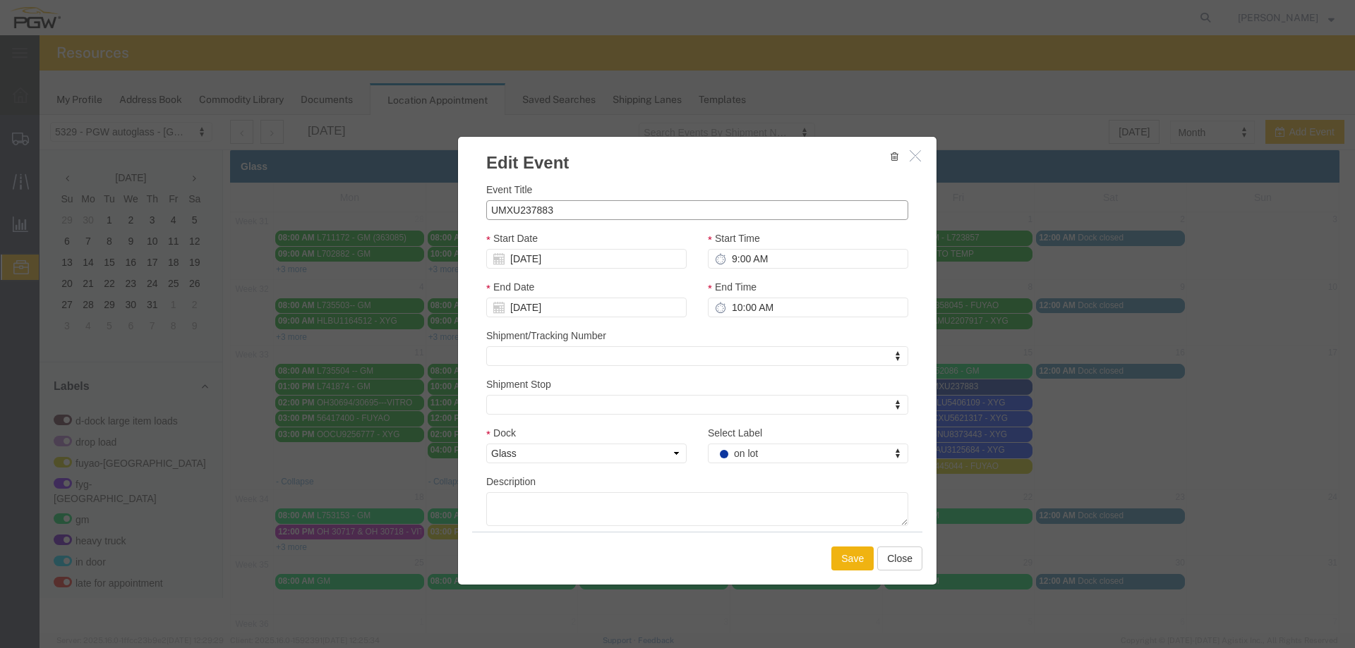
click at [703, 213] on input "UMXU237883" at bounding box center [697, 210] width 422 height 20
type input "UMXU237883 - GM"
click at [850, 550] on button "Save" at bounding box center [852, 559] width 42 height 24
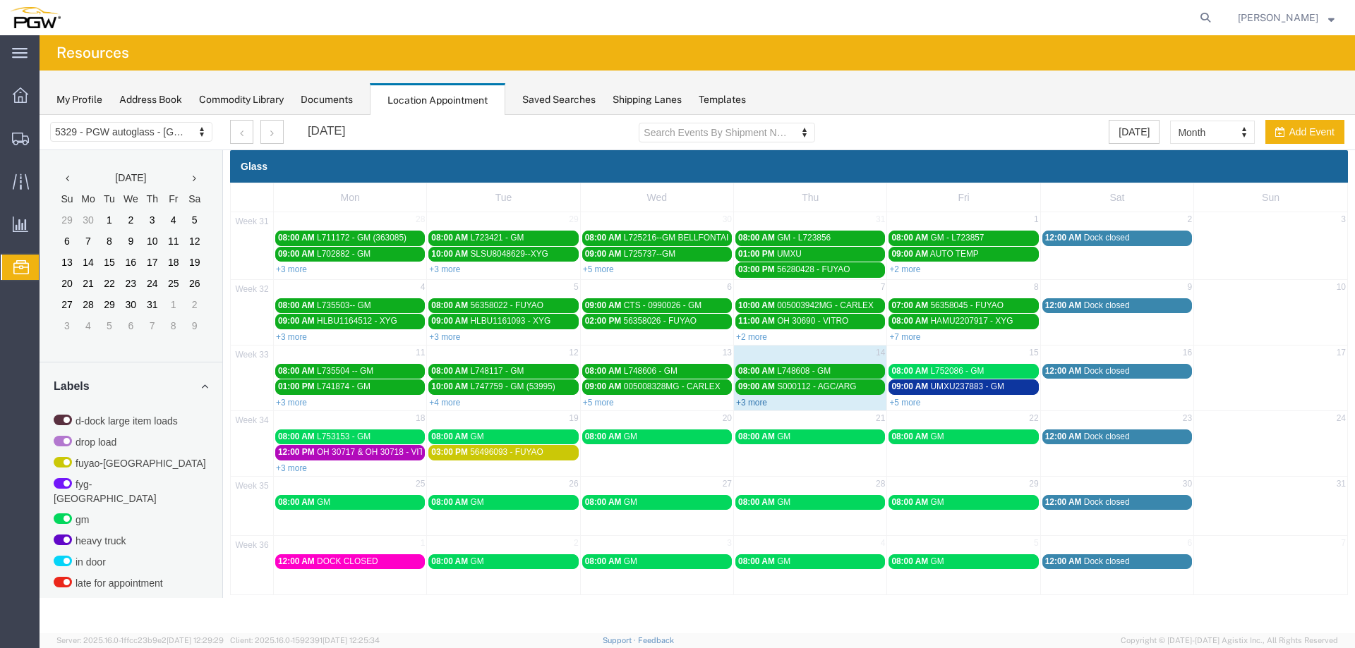
click at [751, 404] on link "+3 more" at bounding box center [751, 403] width 31 height 10
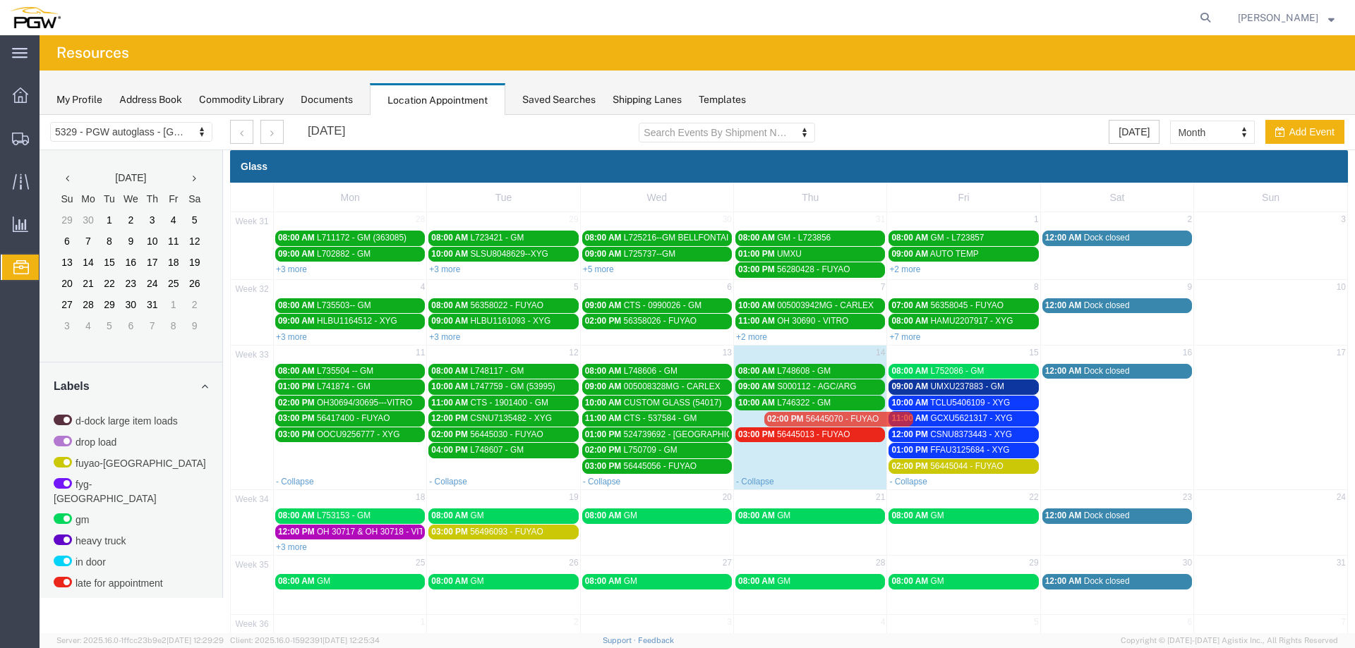
drag, startPoint x: 762, startPoint y: 418, endPoint x: 943, endPoint y: 425, distance: 180.7
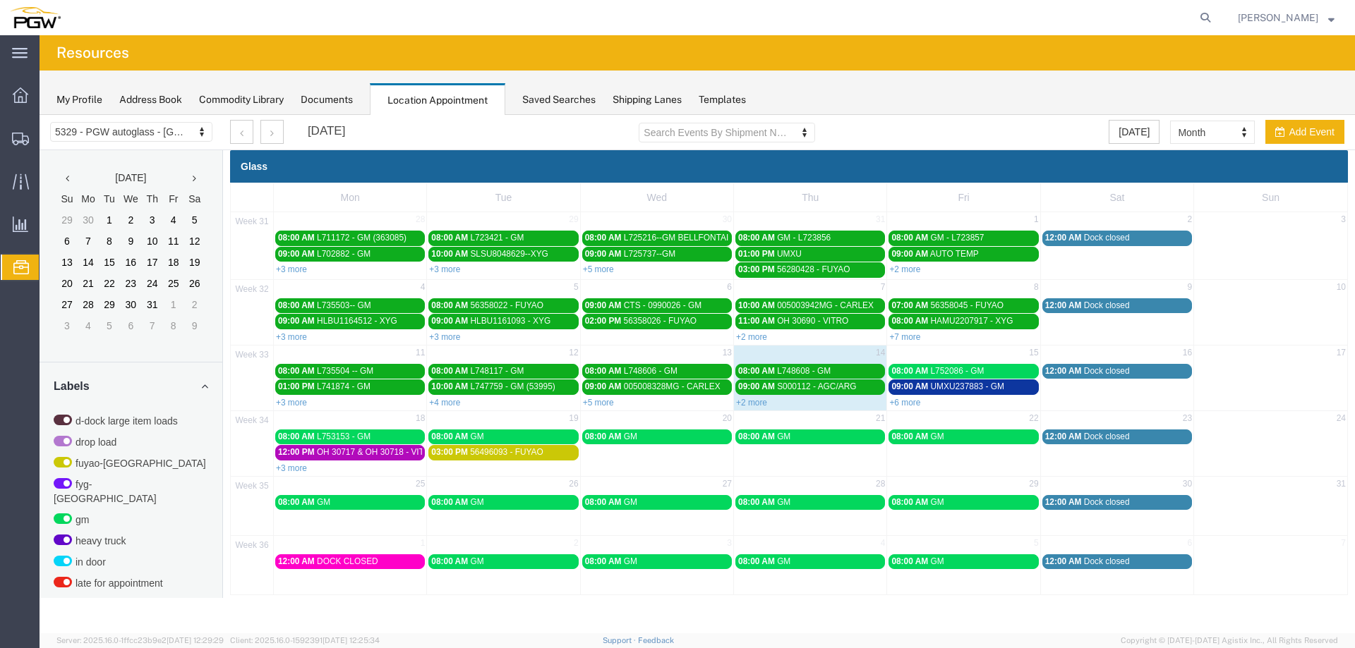
click at [749, 405] on link "+2 more" at bounding box center [751, 403] width 31 height 10
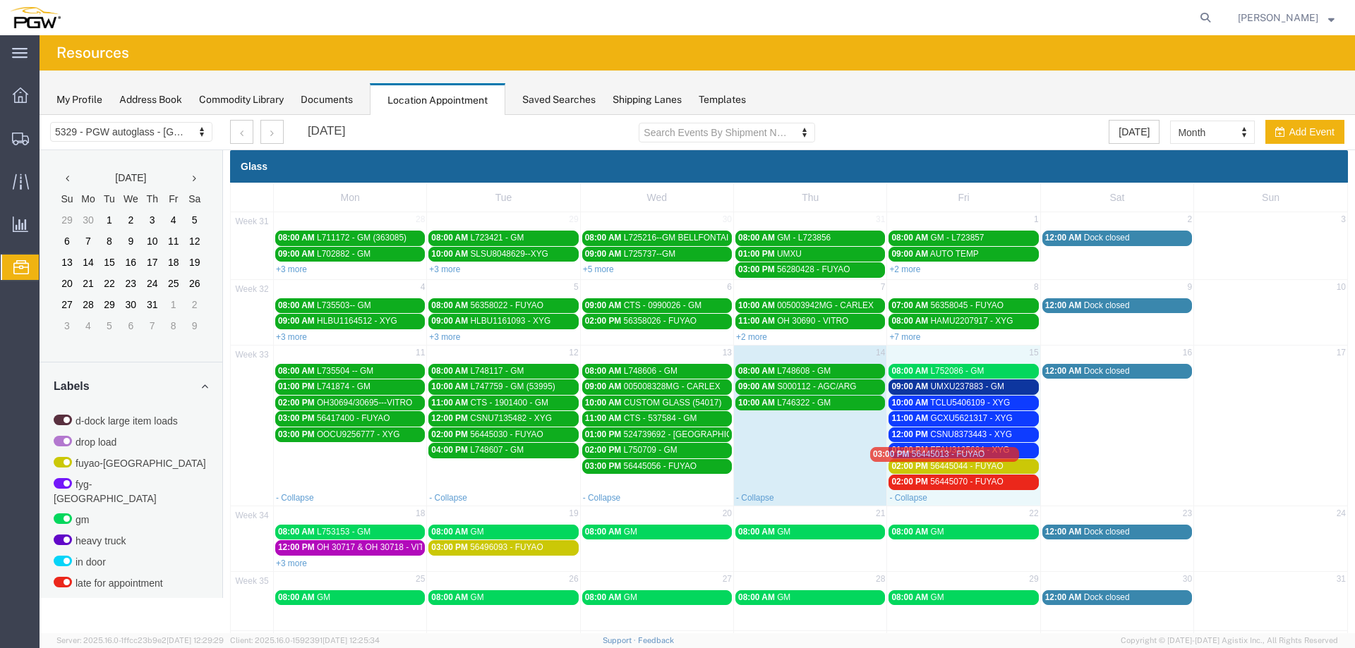
drag, startPoint x: 768, startPoint y: 418, endPoint x: 957, endPoint y: 485, distance: 200.0
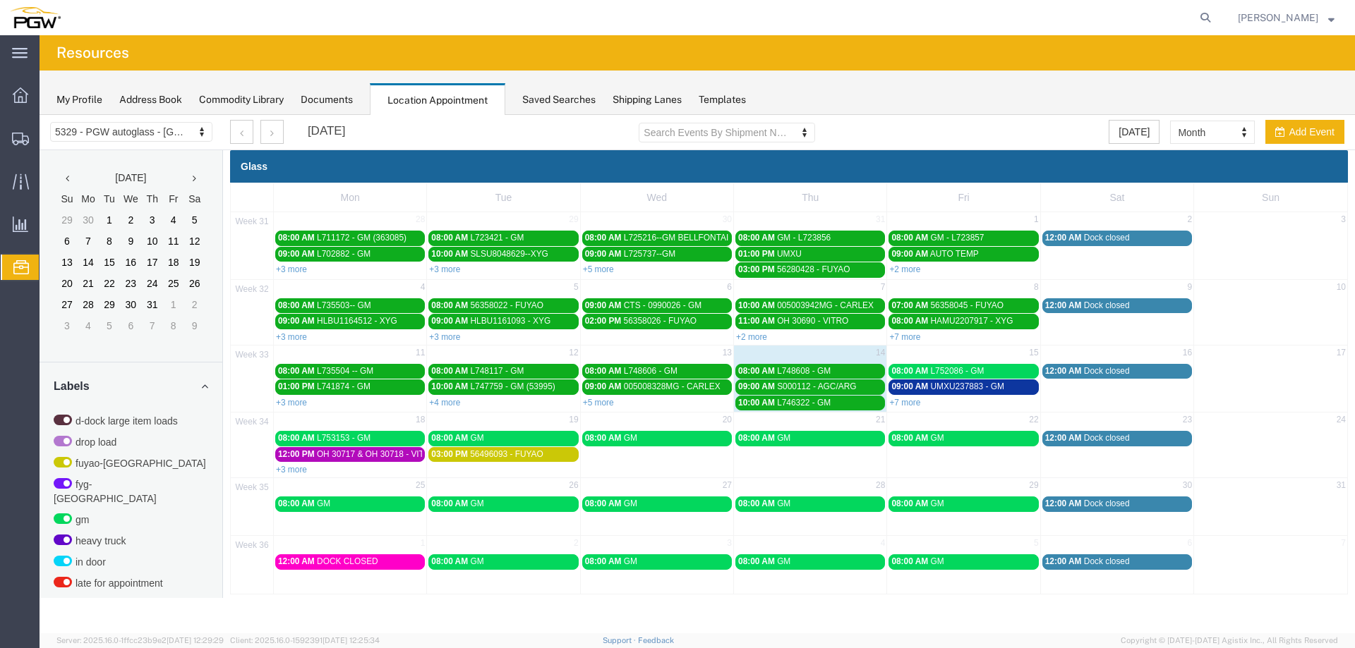
click at [907, 403] on link "+7 more" at bounding box center [904, 403] width 31 height 10
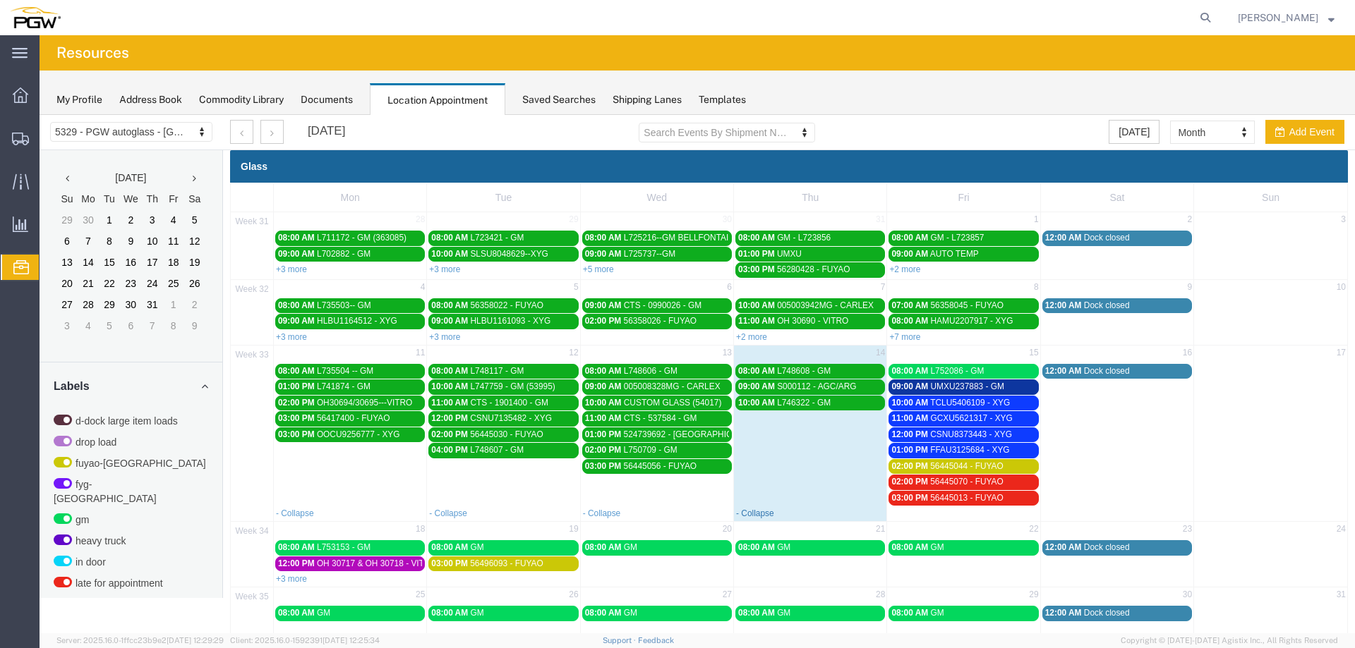
click at [754, 513] on link "- Collapse" at bounding box center [755, 514] width 38 height 10
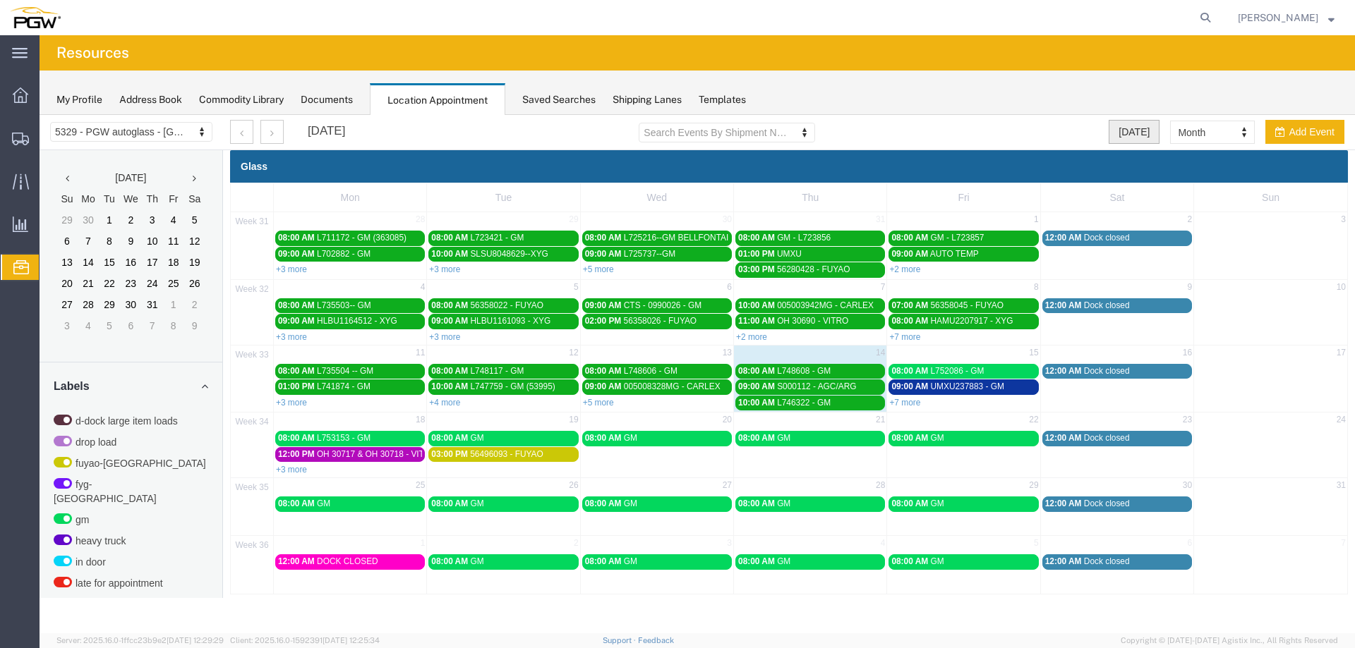
click at [1133, 137] on button "[DATE]" at bounding box center [1133, 132] width 51 height 24
select select "agendaDay"
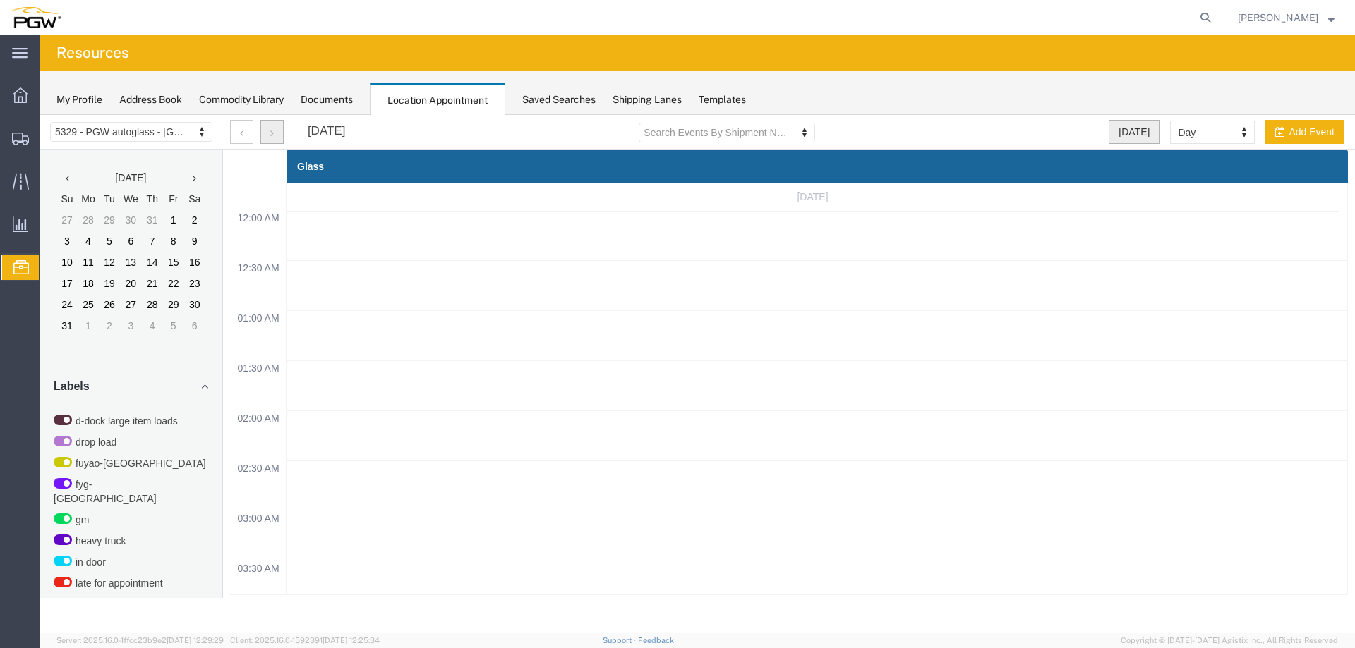
scroll to position [602, 0]
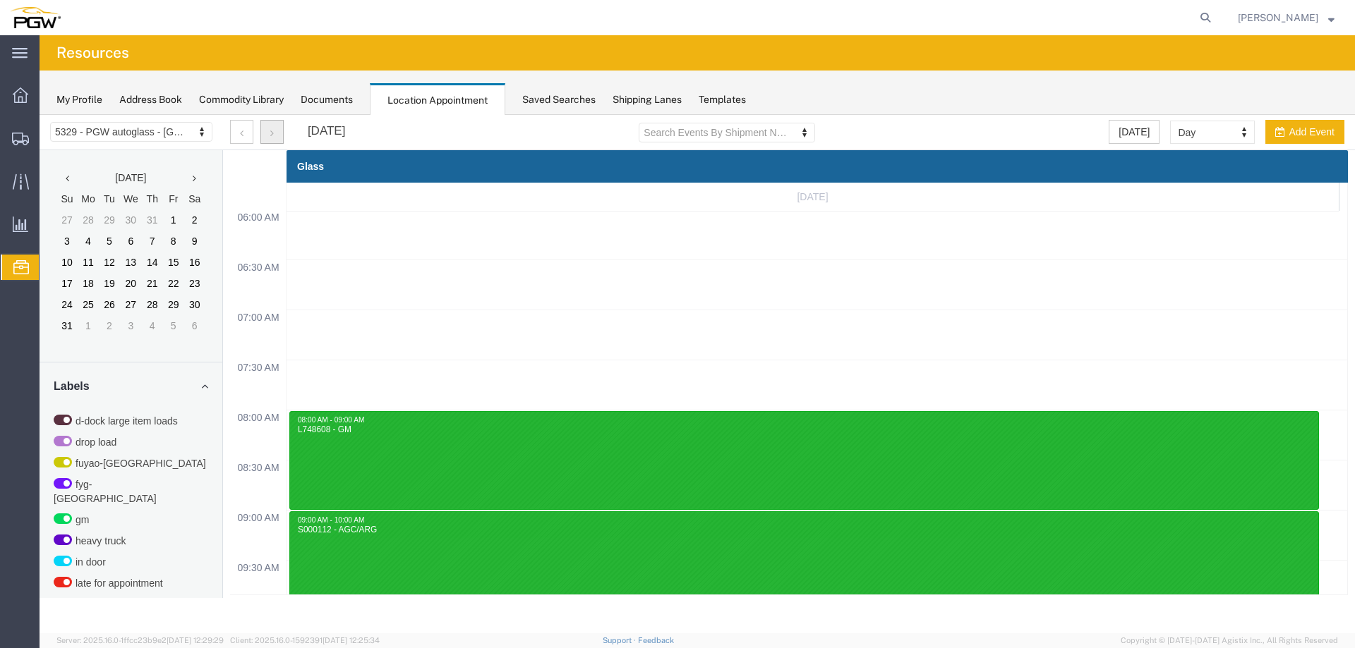
click at [277, 132] on button "button" at bounding box center [271, 132] width 23 height 24
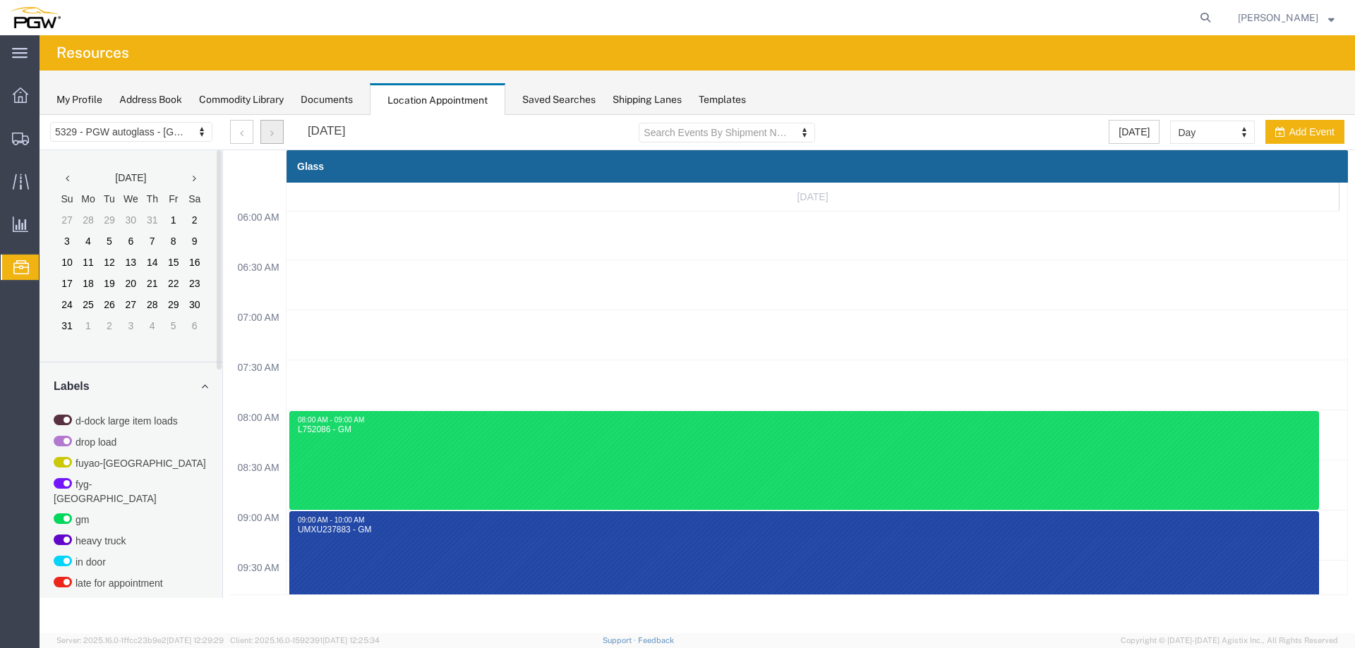
scroll to position [364, 0]
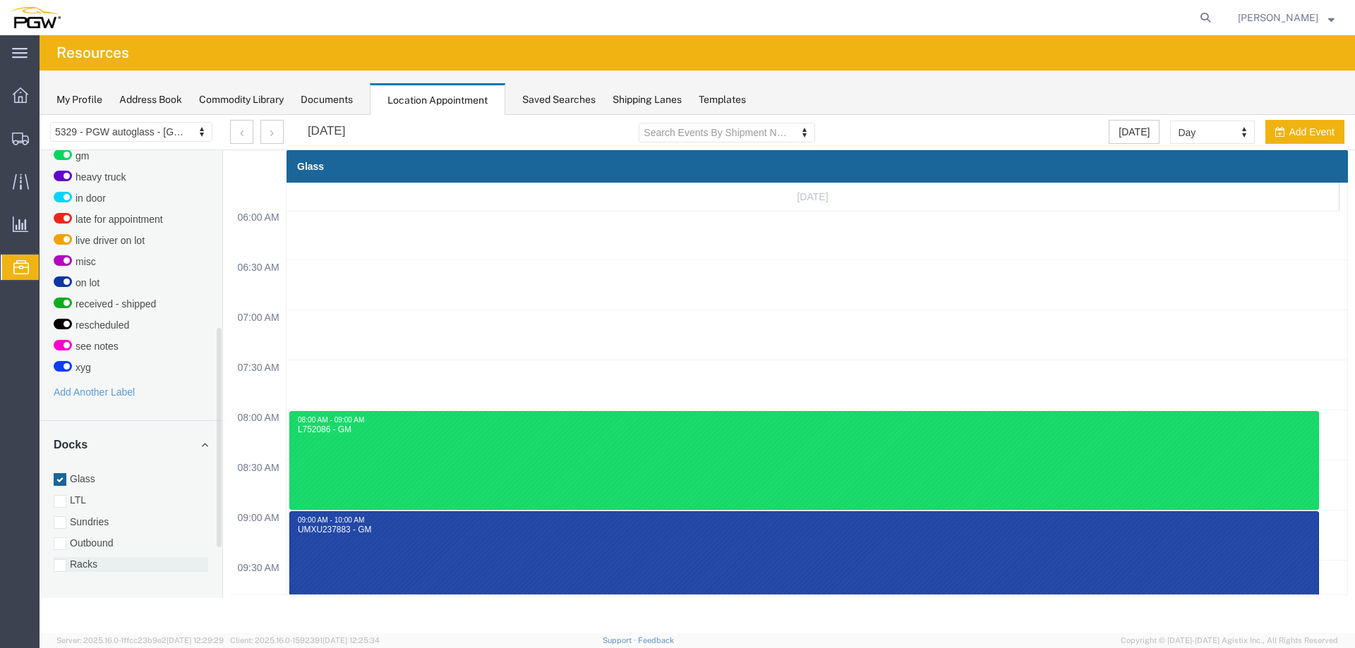
click at [90, 557] on label "Racks" at bounding box center [131, 564] width 155 height 14
click at [40, 115] on input "Racks" at bounding box center [40, 115] width 0 height 0
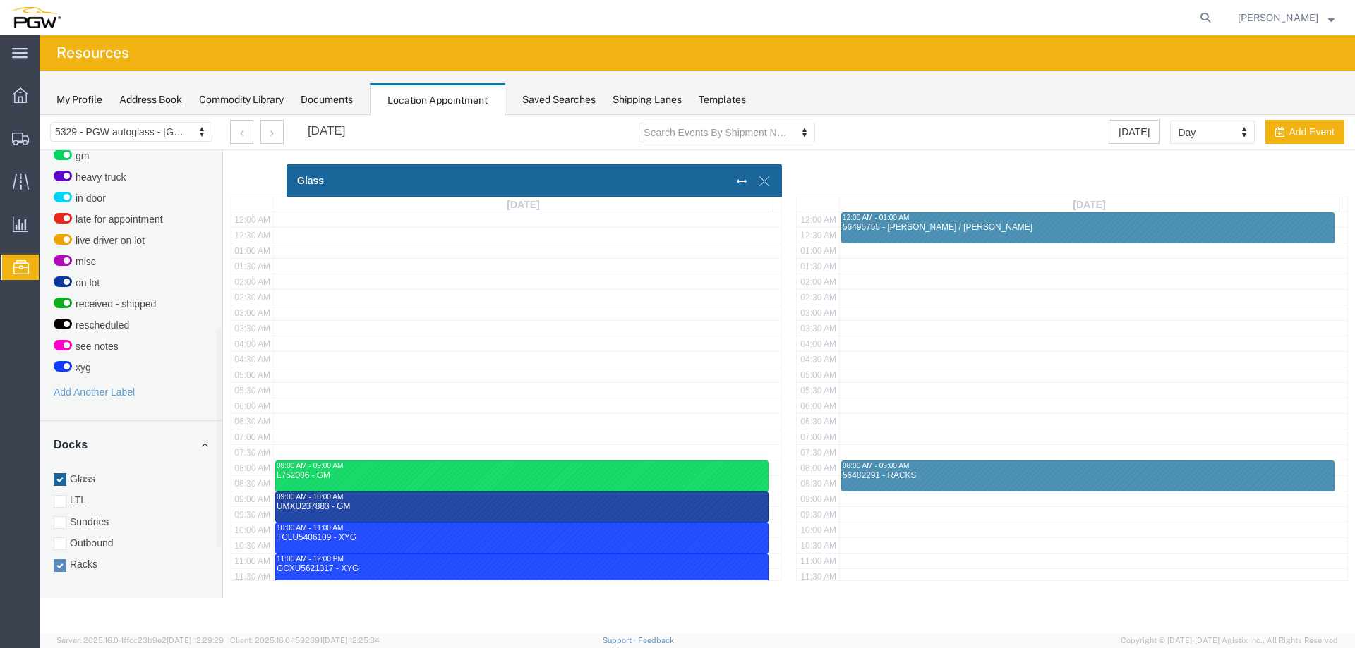
scroll to position [348, 0]
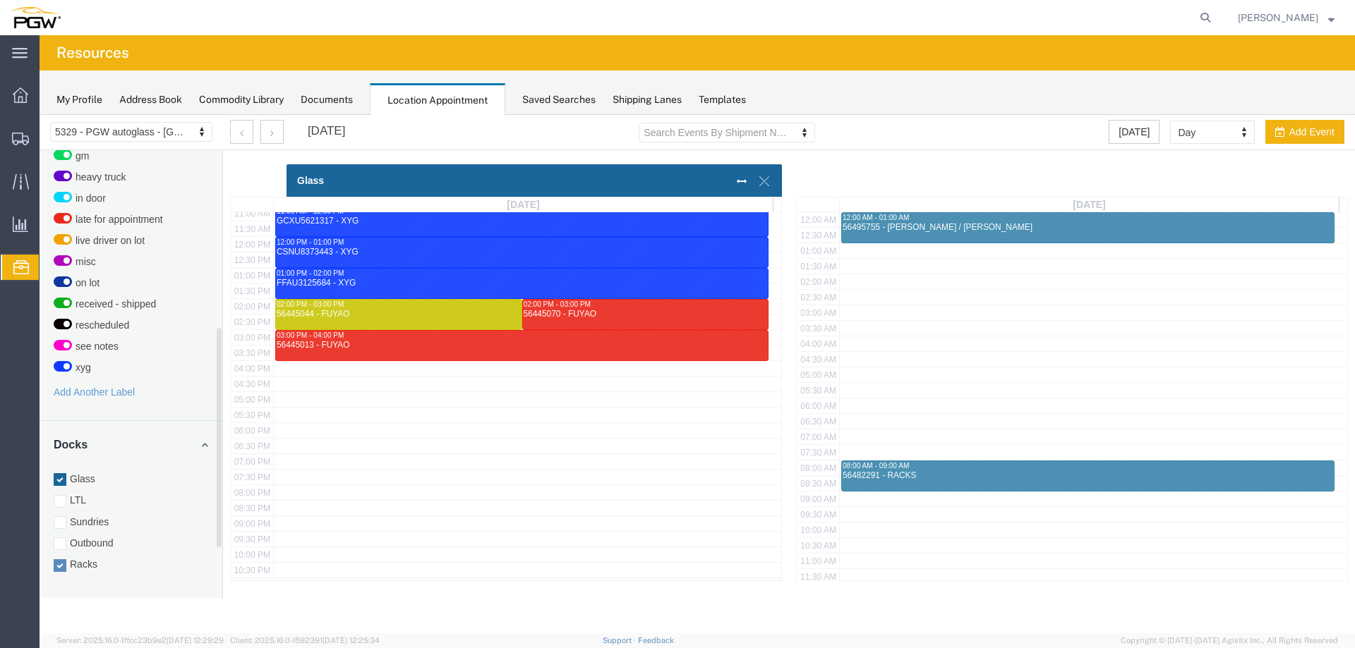
click at [82, 472] on label "Glass" at bounding box center [131, 479] width 155 height 14
click at [40, 115] on input "Glass" at bounding box center [40, 115] width 0 height 0
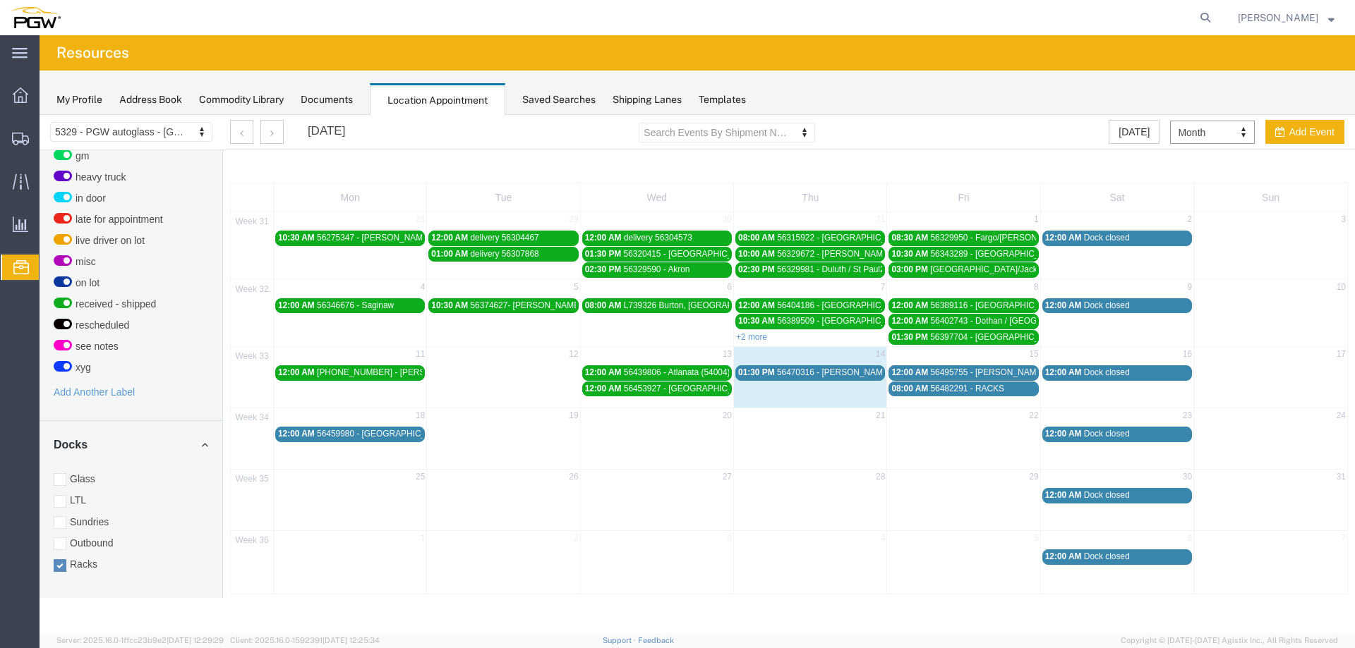
select select "month"
click at [838, 371] on span "56470316 - [PERSON_NAME] / [GEOGRAPHIC_DATA][PERSON_NAME]" at bounding box center [915, 373] width 277 height 10
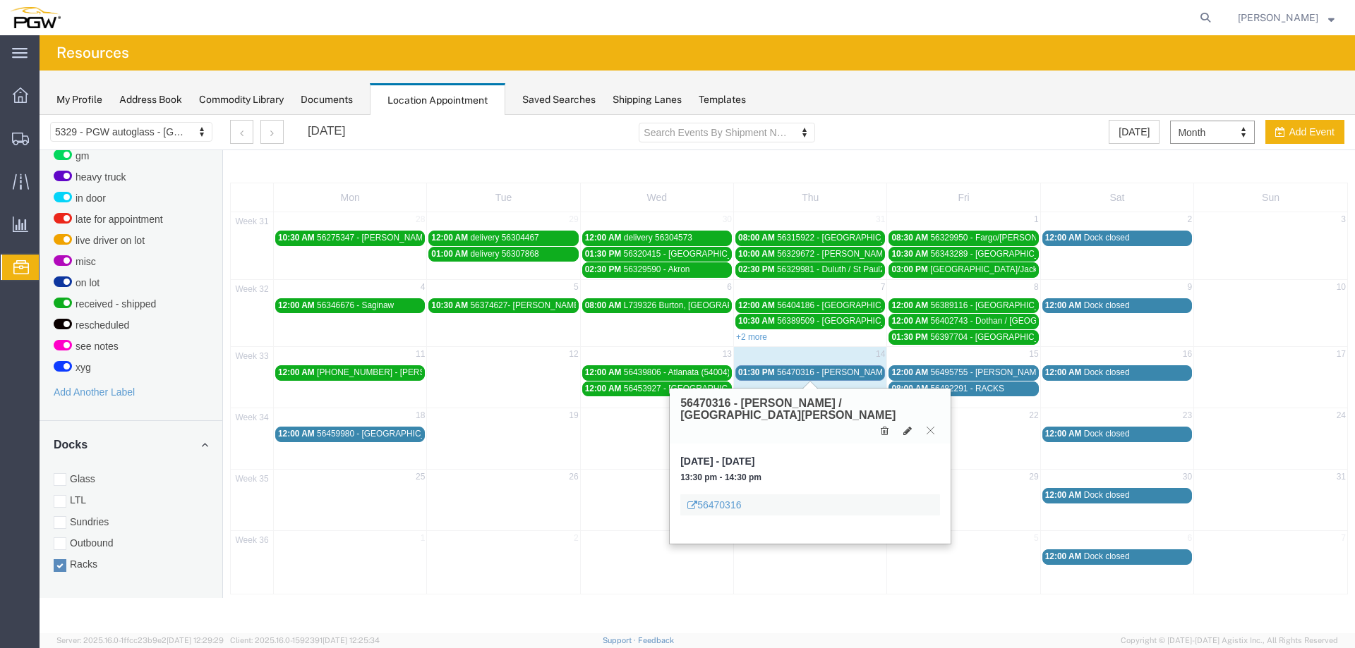
click at [711, 404] on h3 "56470316 - [PERSON_NAME] / [GEOGRAPHIC_DATA][PERSON_NAME]" at bounding box center [810, 409] width 260 height 25
copy h3 "56470316"
click at [909, 426] on icon at bounding box center [907, 431] width 8 height 10
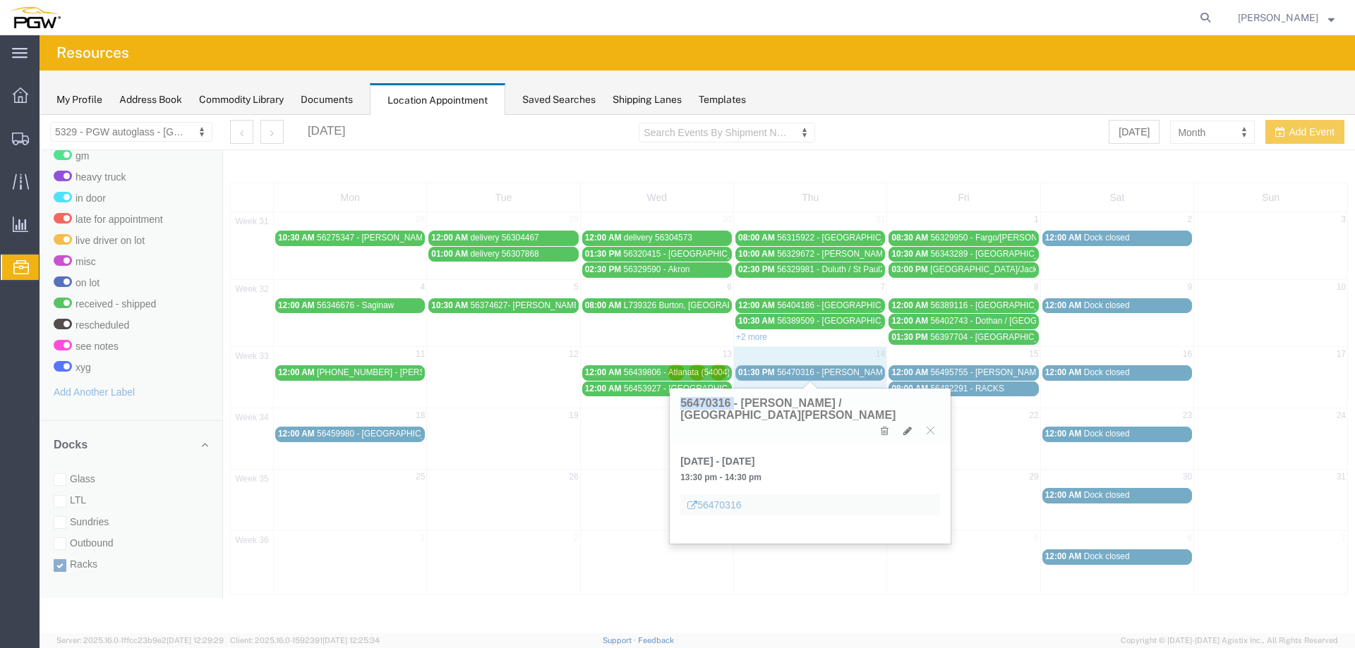
select select "3"
select select
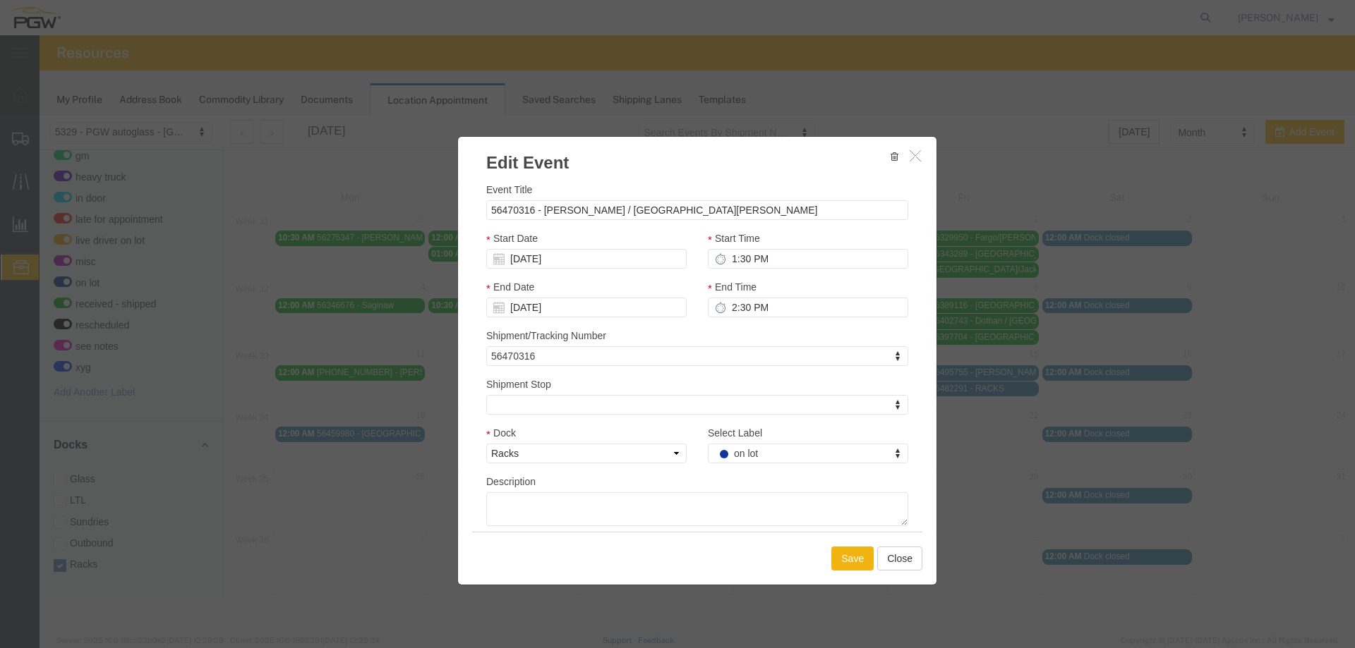
select select
click at [763, 472] on div "Select Label Select Label Select Label d-dock large item loads drop load fuyao-…" at bounding box center [808, 449] width 222 height 49
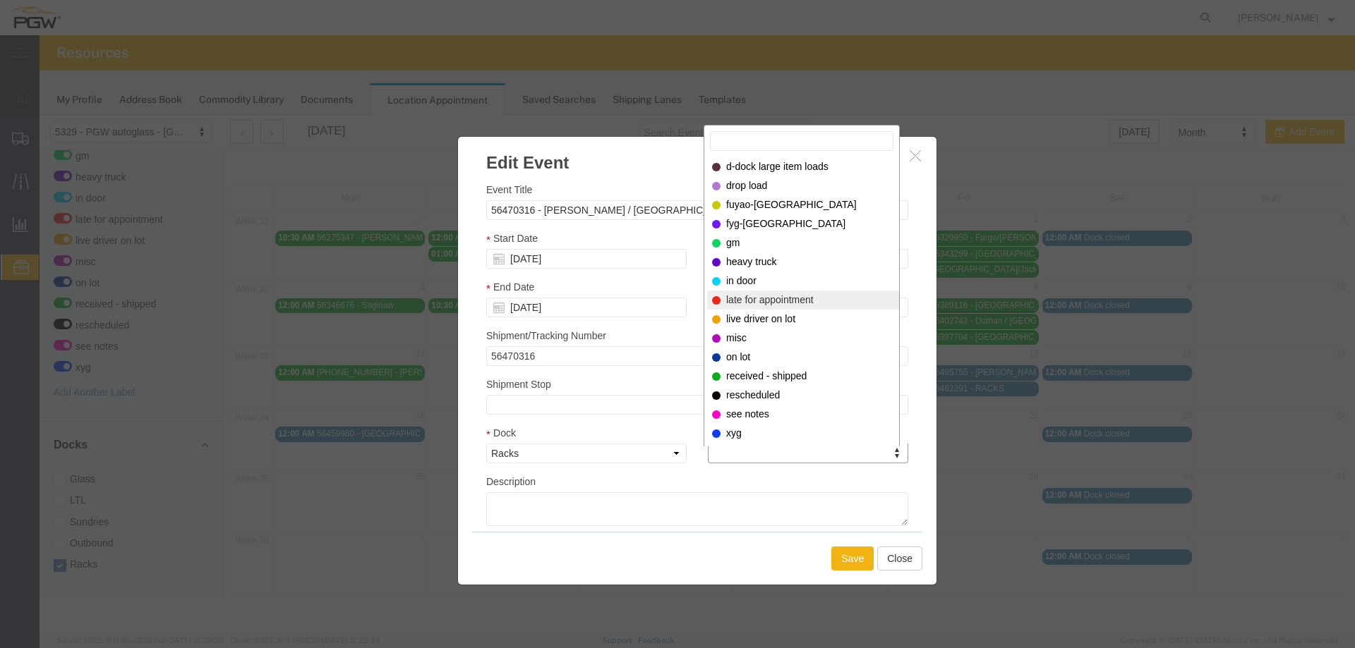
select select "260"
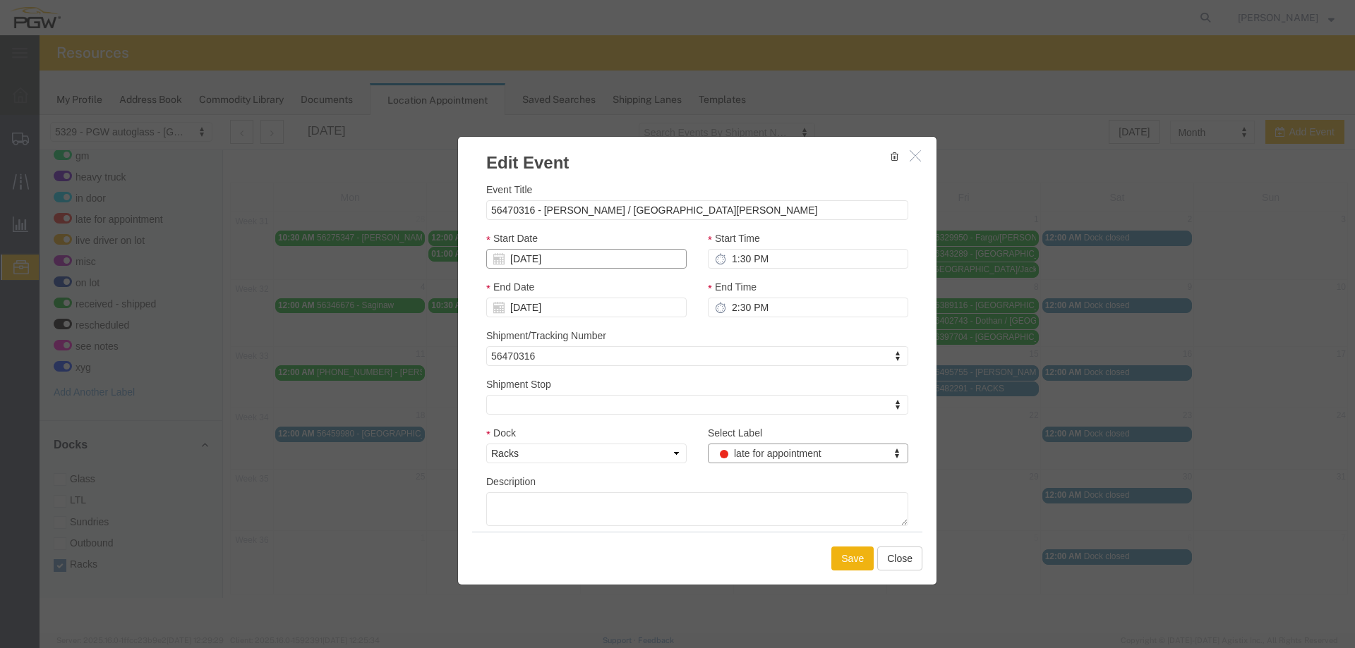
click at [591, 261] on input "[DATE]" at bounding box center [586, 259] width 200 height 20
click at [597, 365] on td "15" at bounding box center [602, 368] width 21 height 21
type input "[DATE]"
click at [856, 561] on button "Save" at bounding box center [852, 559] width 42 height 24
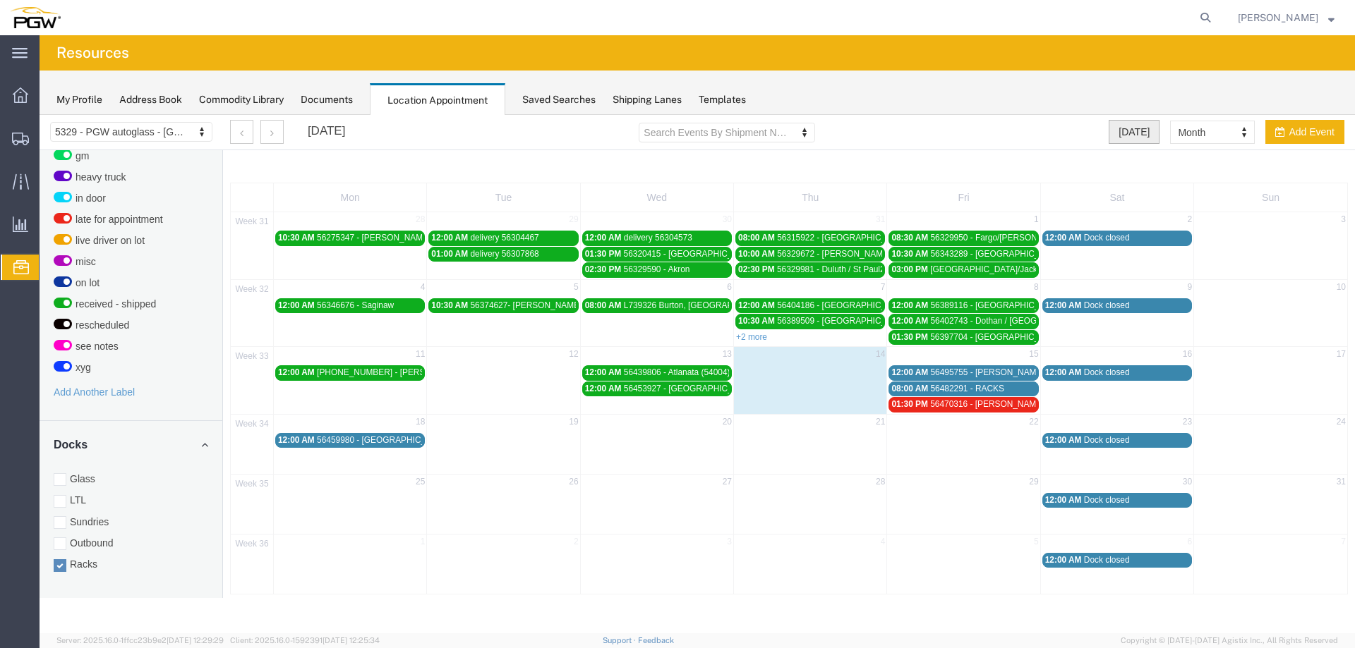
click at [1135, 123] on button "[DATE]" at bounding box center [1133, 132] width 51 height 24
select select "agendaDay"
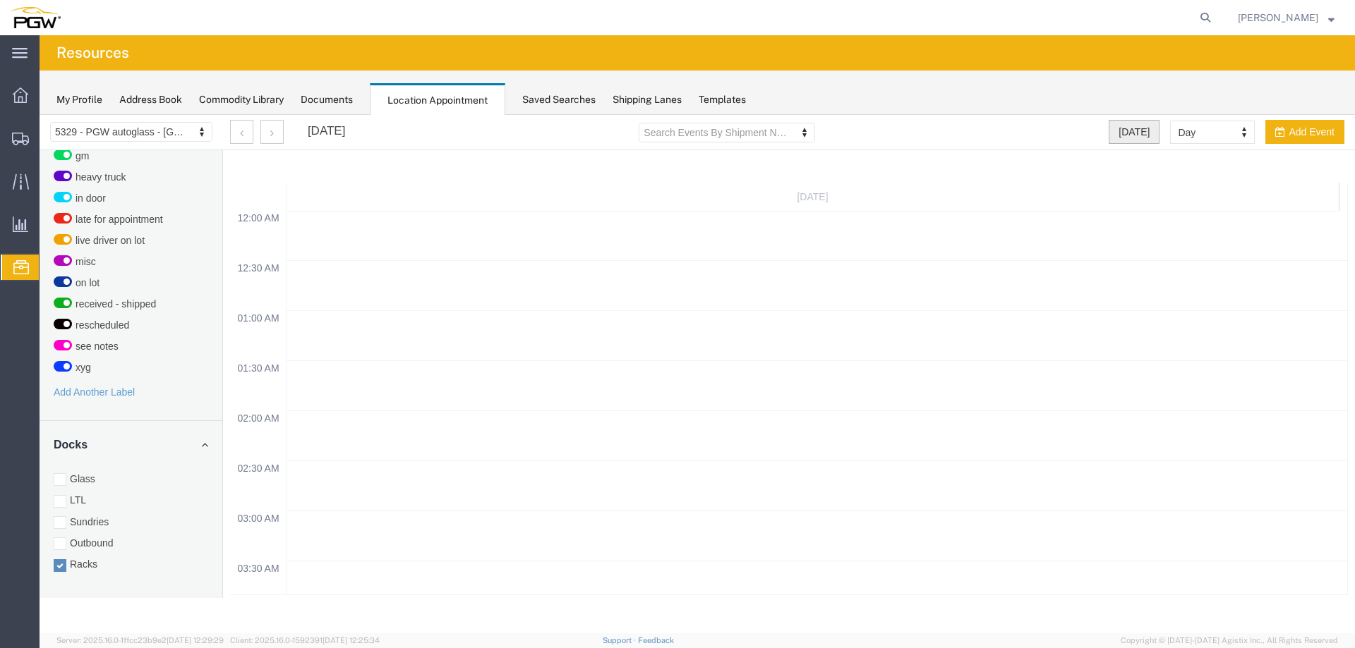
scroll to position [602, 0]
click at [282, 138] on button "button" at bounding box center [271, 132] width 23 height 24
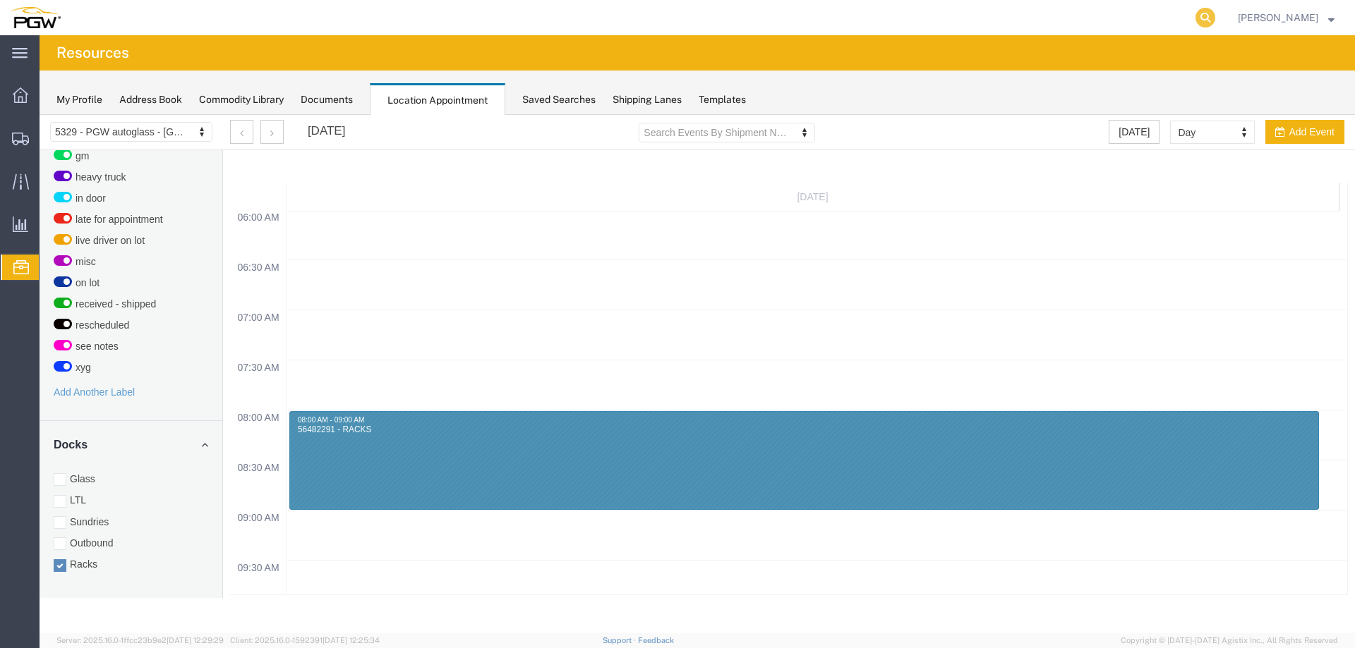
click at [1208, 16] on icon at bounding box center [1205, 18] width 20 height 20
click at [1056, 20] on input "search" at bounding box center [980, 18] width 429 height 34
paste input "56470316"
type input "56470316"
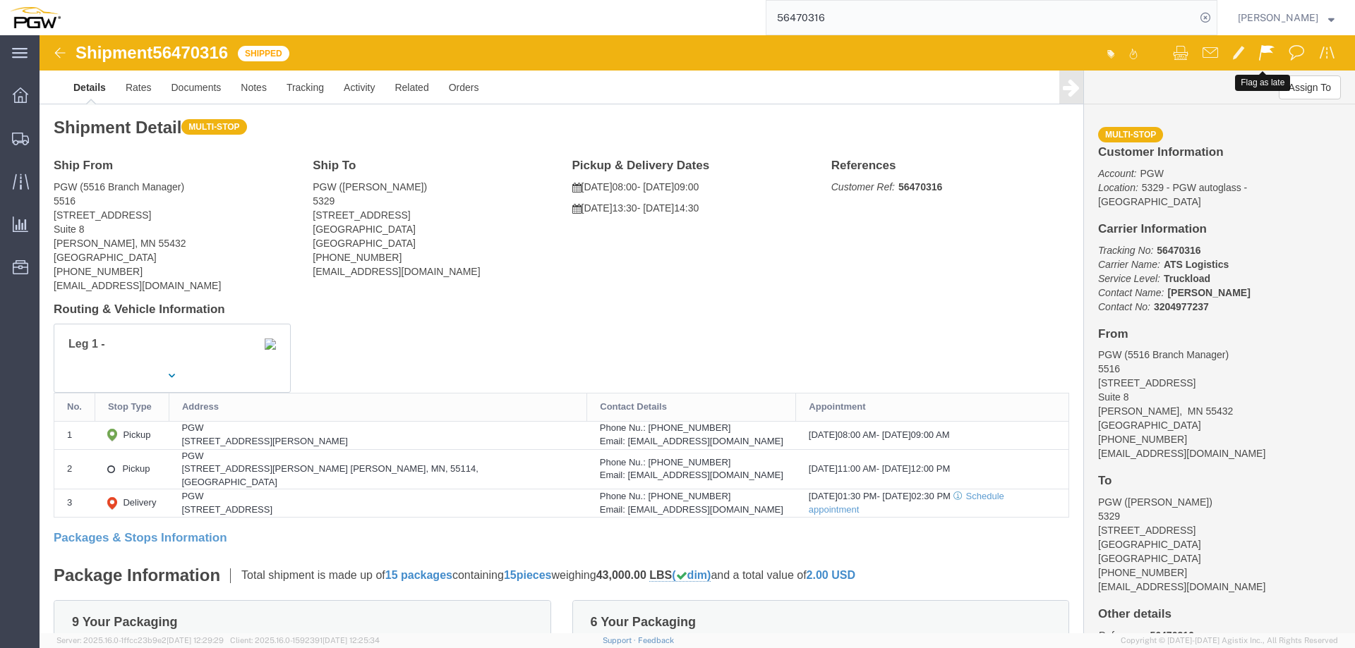
click span
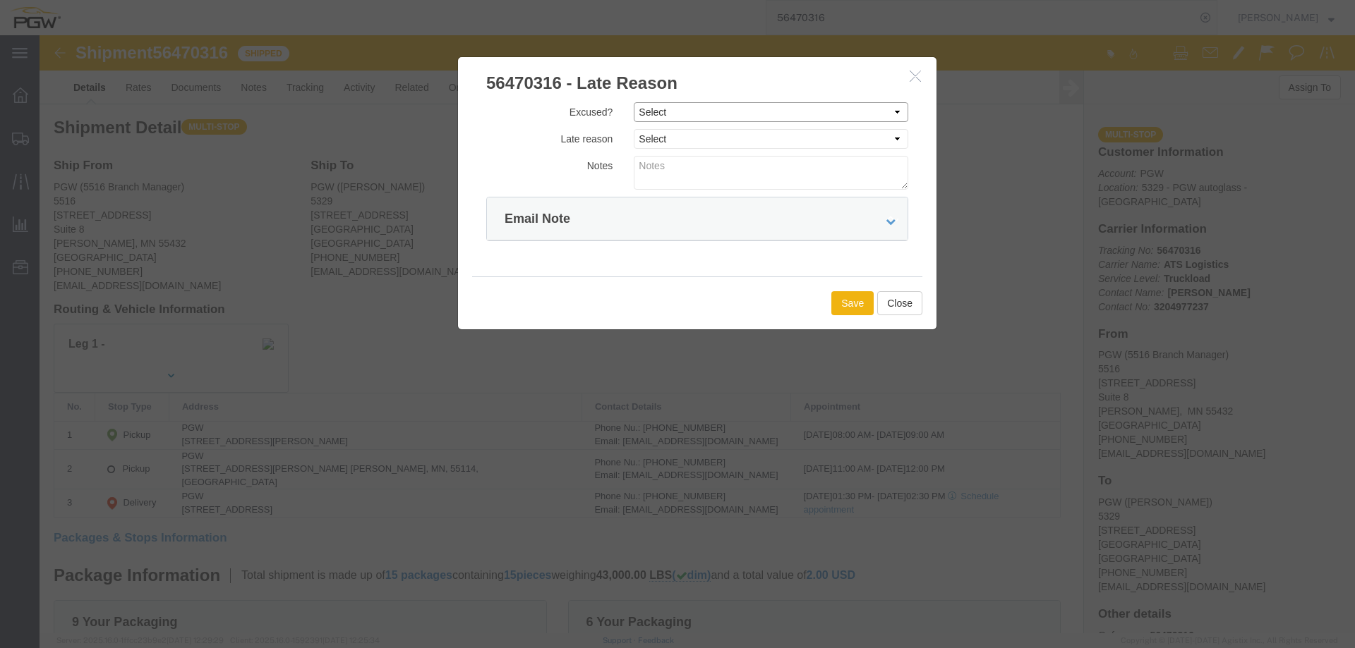
drag, startPoint x: 738, startPoint y: 78, endPoint x: 734, endPoint y: 85, distance: 7.9
click select "Select Excused Not Excused"
select select "NOT_EXCUSED"
click select "Select Excused Not Excused"
click select "Select Bad Carrier Data Carrier Admin Error Delay Accident Driver Error Lack of…"
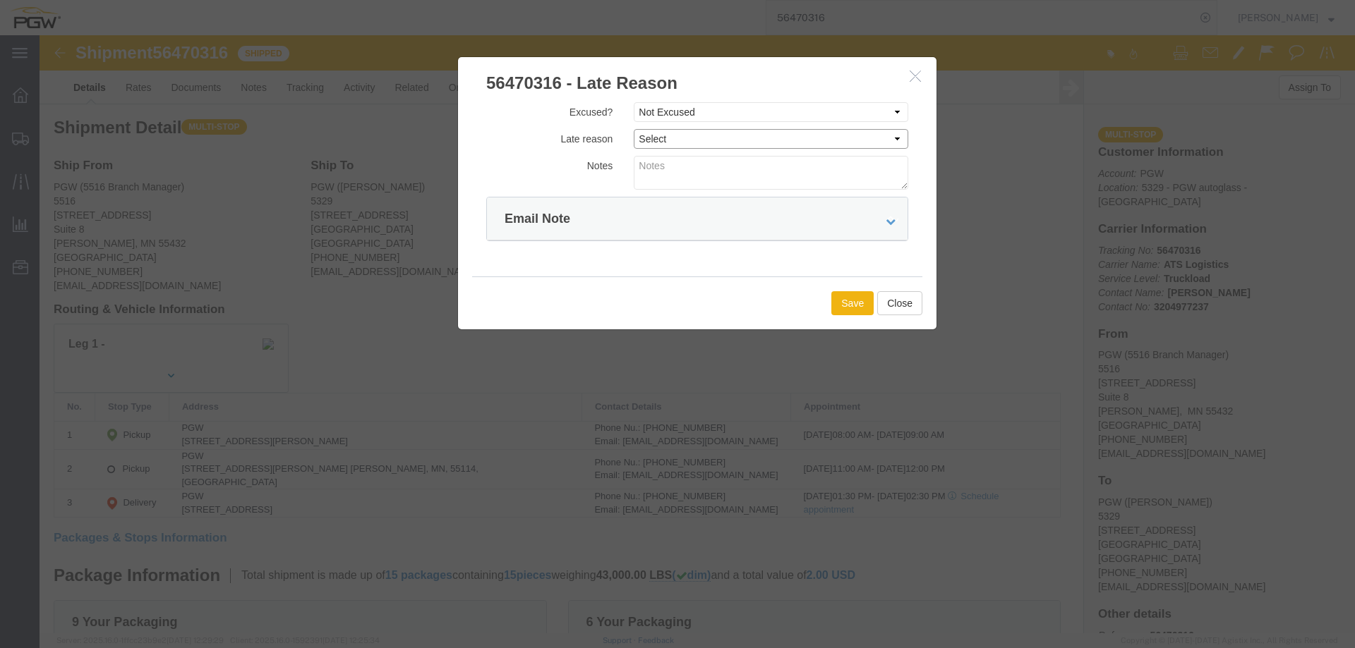
select select "OTHER"
click select "Select Bad Carrier Data Carrier Admin Error Delay Accident Driver Error Lack of…"
click button "Save"
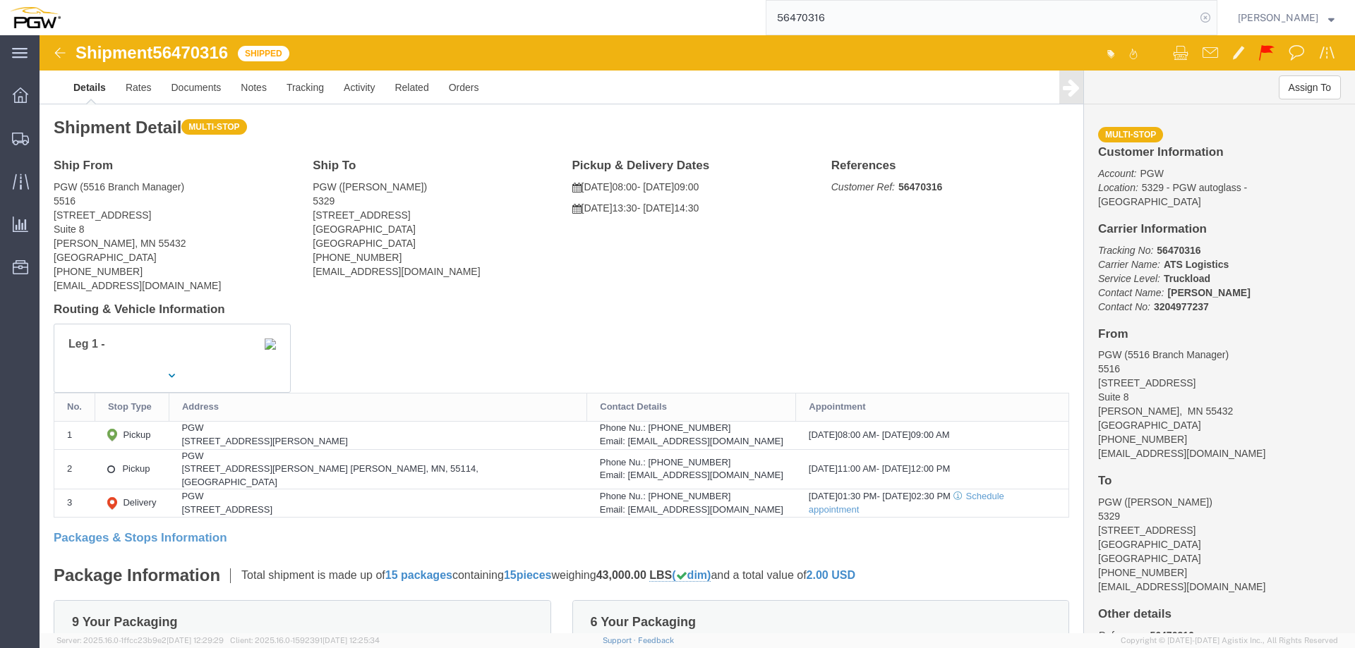
click at [1209, 14] on icon at bounding box center [1205, 18] width 20 height 20
